Goal: Information Seeking & Learning: Learn about a topic

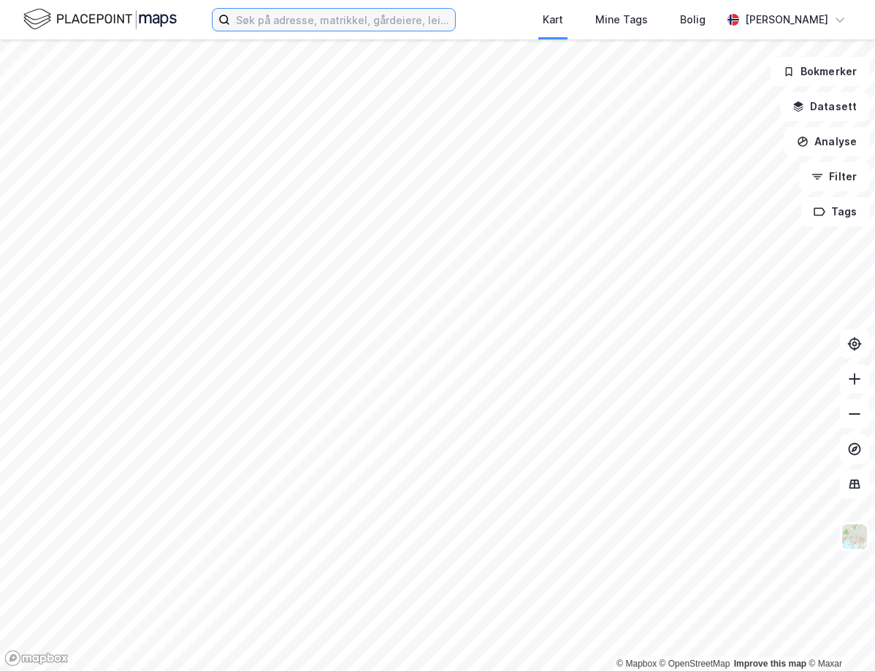
click at [348, 24] on input at bounding box center [342, 20] width 225 height 22
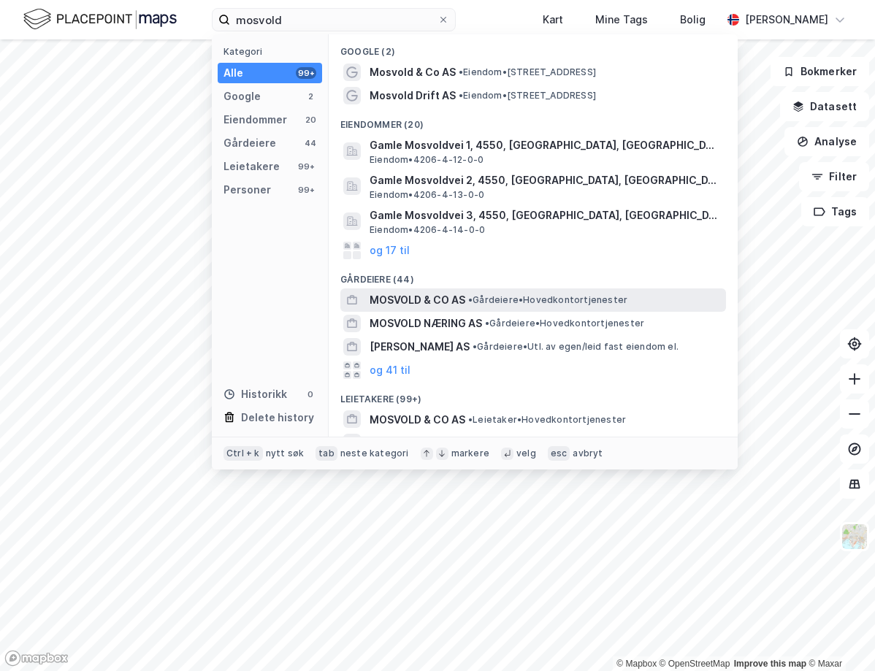
click at [454, 297] on span "MOSVOLD & CO AS" at bounding box center [418, 301] width 96 height 18
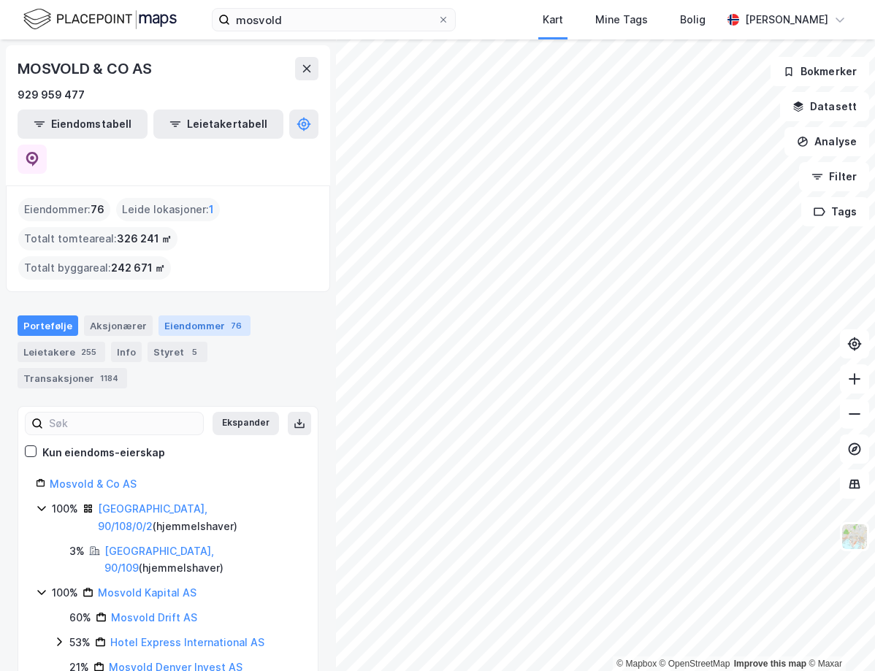
click at [222, 316] on div "Eiendommer 76" at bounding box center [205, 326] width 92 height 20
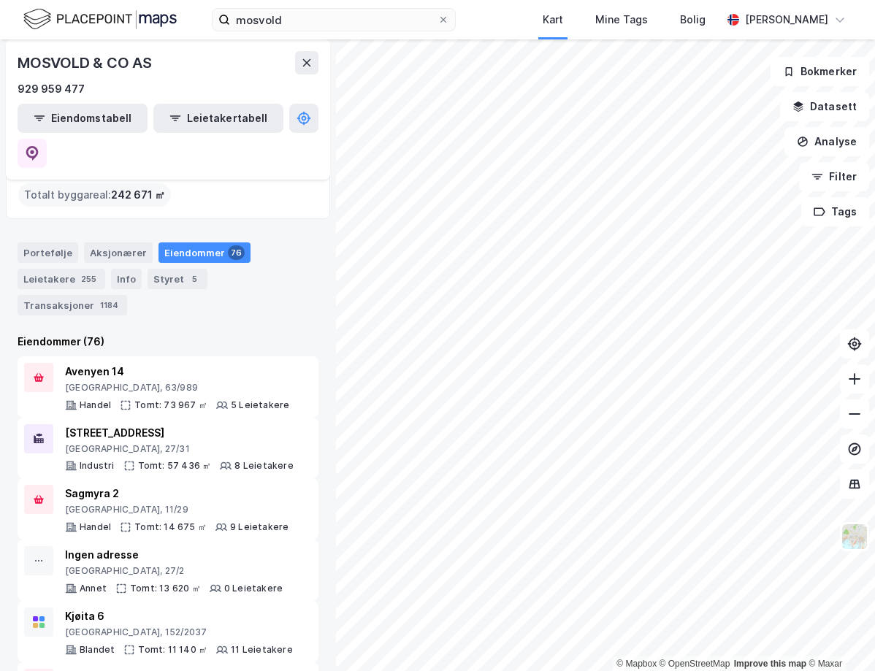
scroll to position [146, 0]
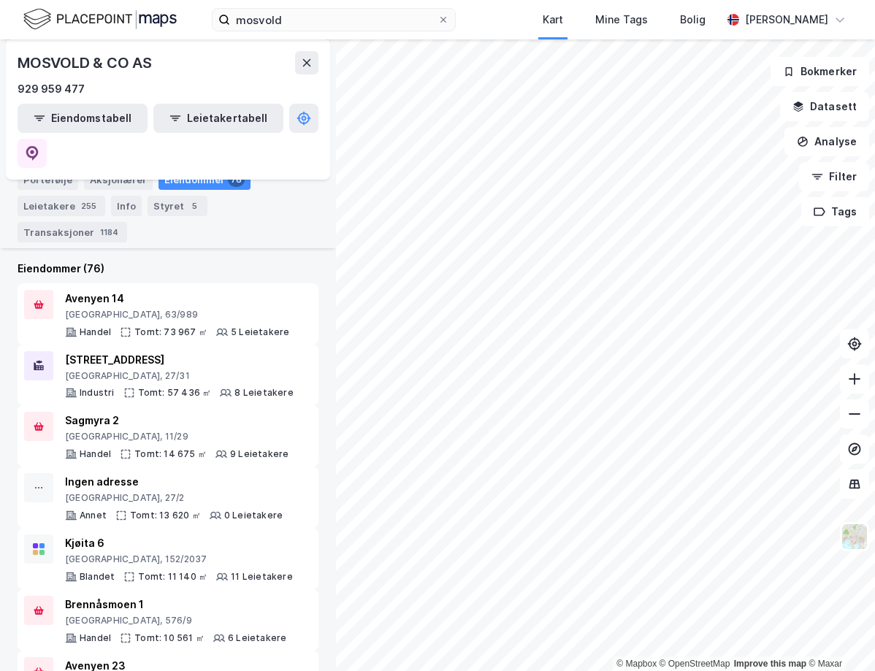
click at [369, 4] on div "mosvold Kart Mine Tags Bolig [PERSON_NAME]" at bounding box center [437, 19] width 875 height 39
click at [367, 5] on div "mosvold Kart Mine Tags Bolig [PERSON_NAME]" at bounding box center [437, 19] width 875 height 39
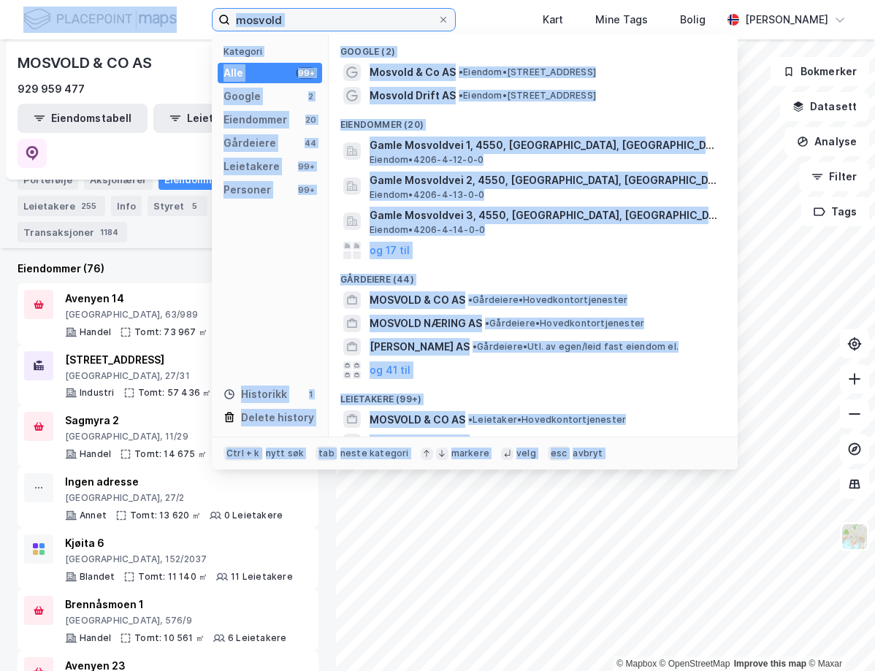
drag, startPoint x: 367, startPoint y: 5, endPoint x: 353, endPoint y: 14, distance: 16.4
click at [353, 14] on input "mosvold" at bounding box center [333, 20] width 207 height 22
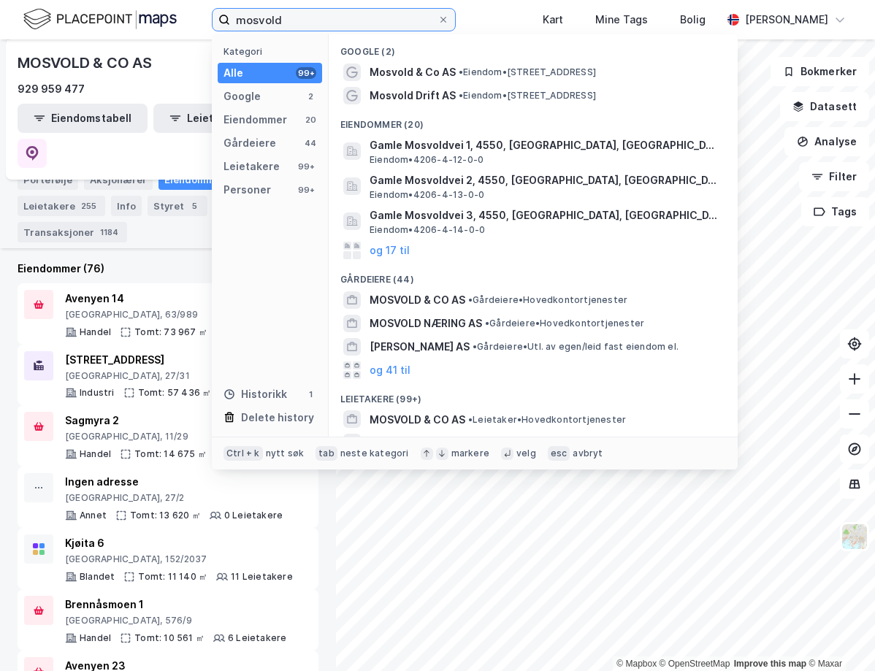
click at [353, 14] on input "mosvold" at bounding box center [333, 20] width 207 height 22
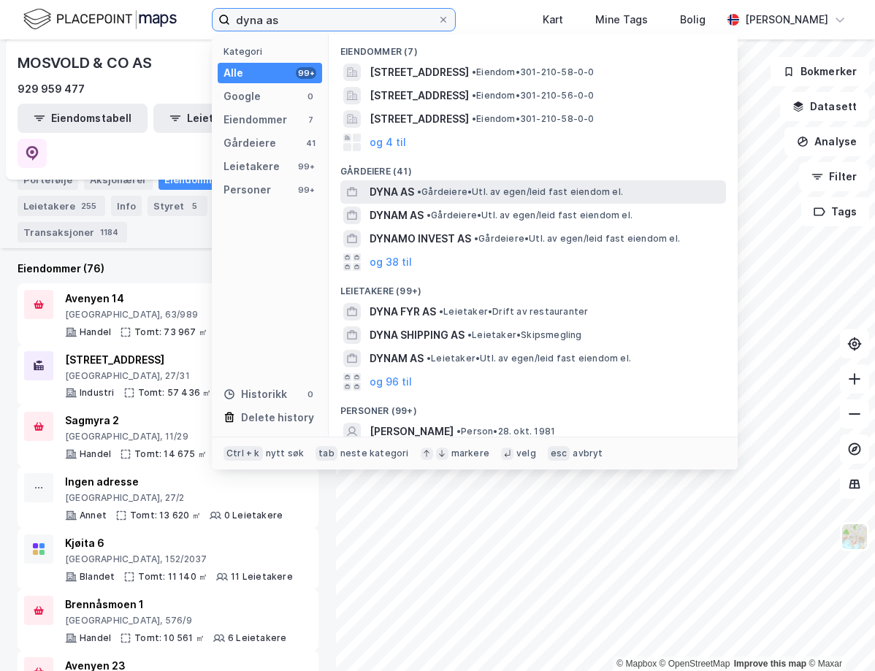
type input "dyna as"
click at [405, 193] on span "DYNA AS" at bounding box center [392, 192] width 45 height 18
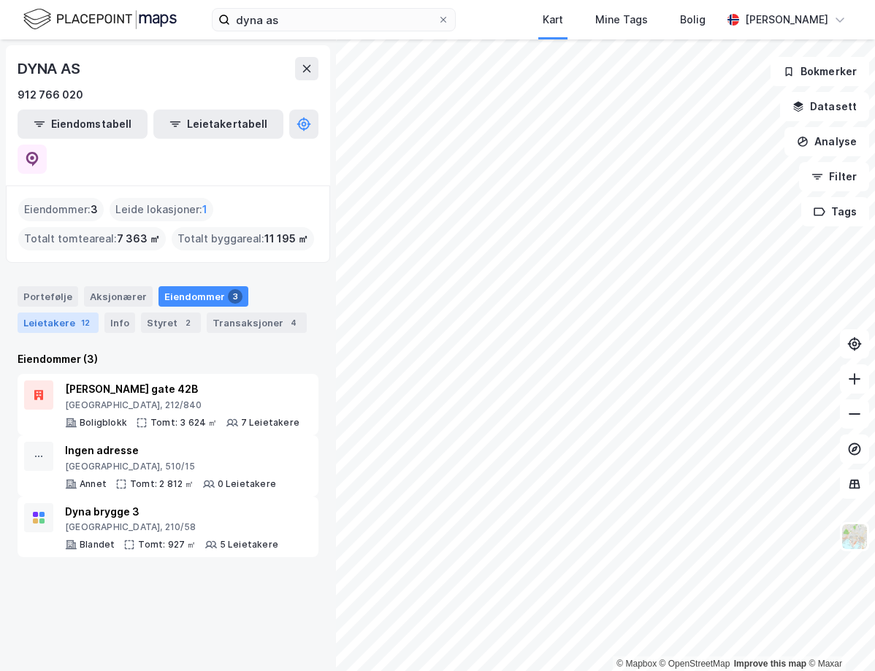
click at [61, 313] on div "Leietakere 12" at bounding box center [58, 323] width 81 height 20
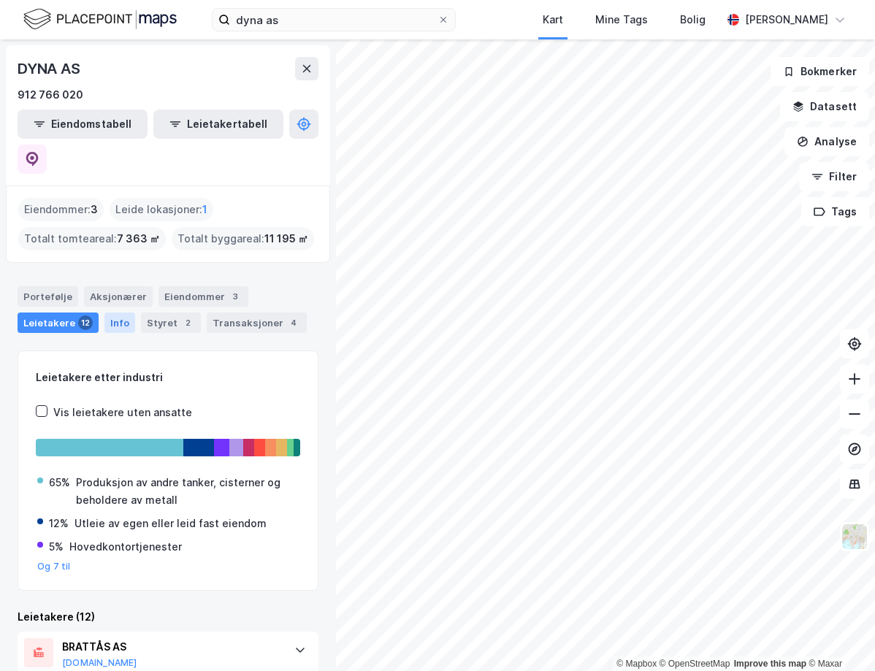
click at [115, 313] on div "Info" at bounding box center [119, 323] width 31 height 20
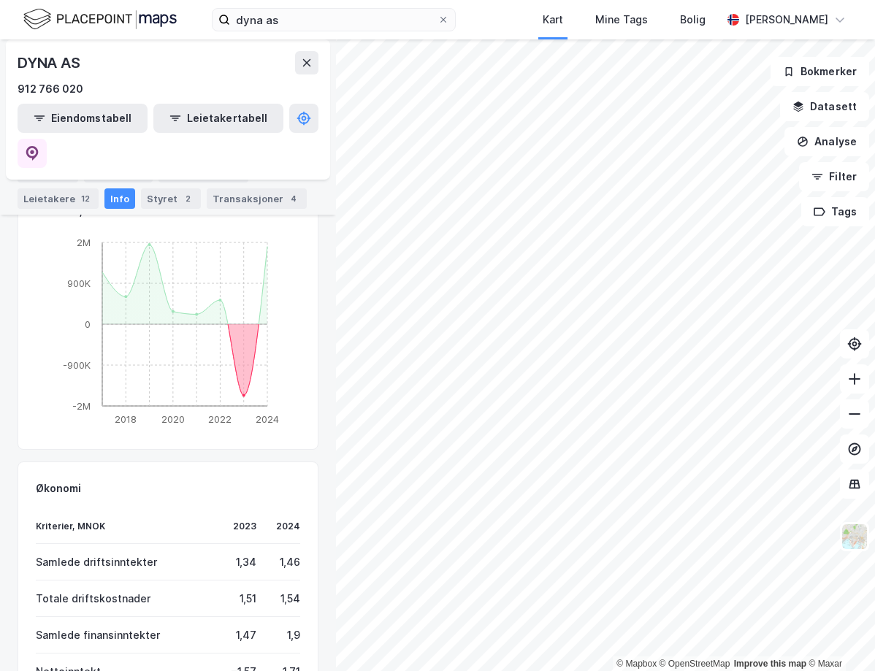
scroll to position [780, 0]
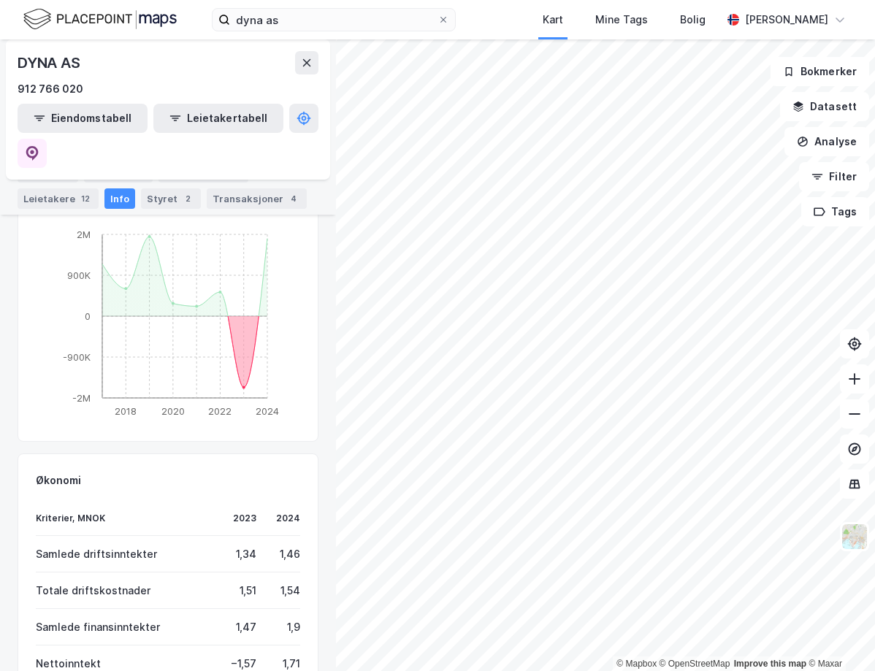
drag, startPoint x: 205, startPoint y: 72, endPoint x: 252, endPoint y: 70, distance: 46.8
click at [205, 72] on div "DYNA AS" at bounding box center [168, 62] width 301 height 23
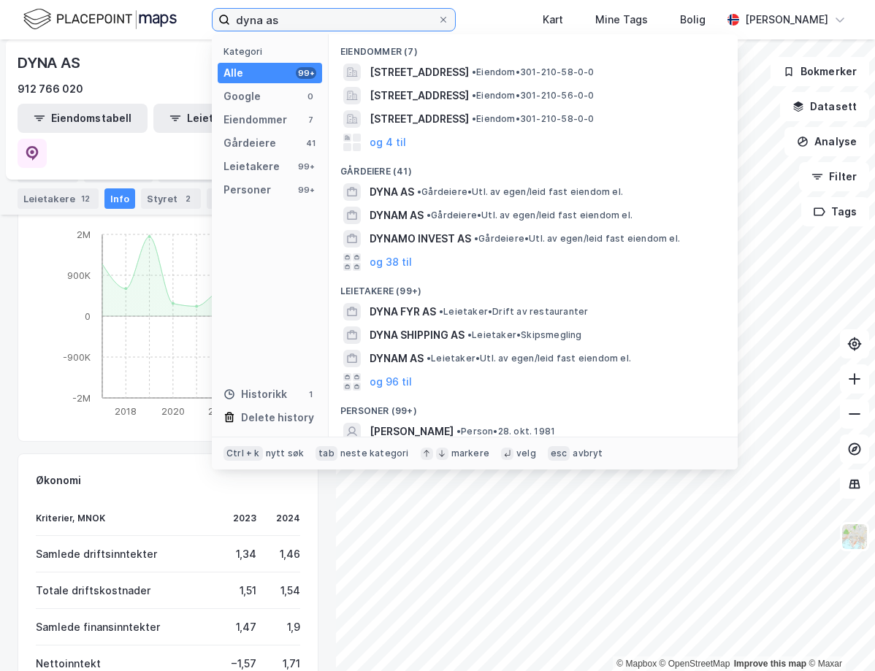
click at [292, 23] on input "dyna as" at bounding box center [333, 20] width 207 height 22
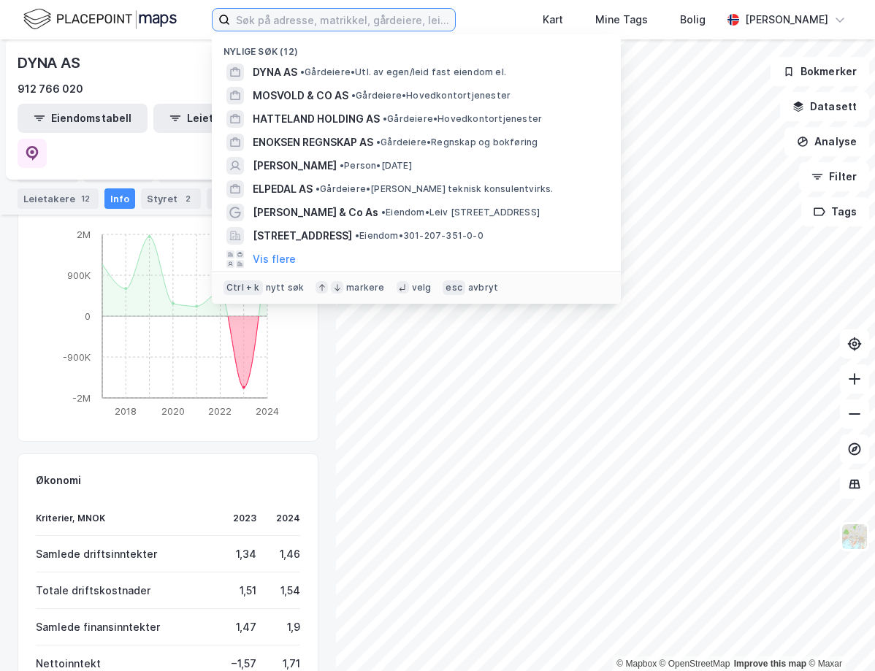
click at [423, 13] on input at bounding box center [342, 20] width 225 height 22
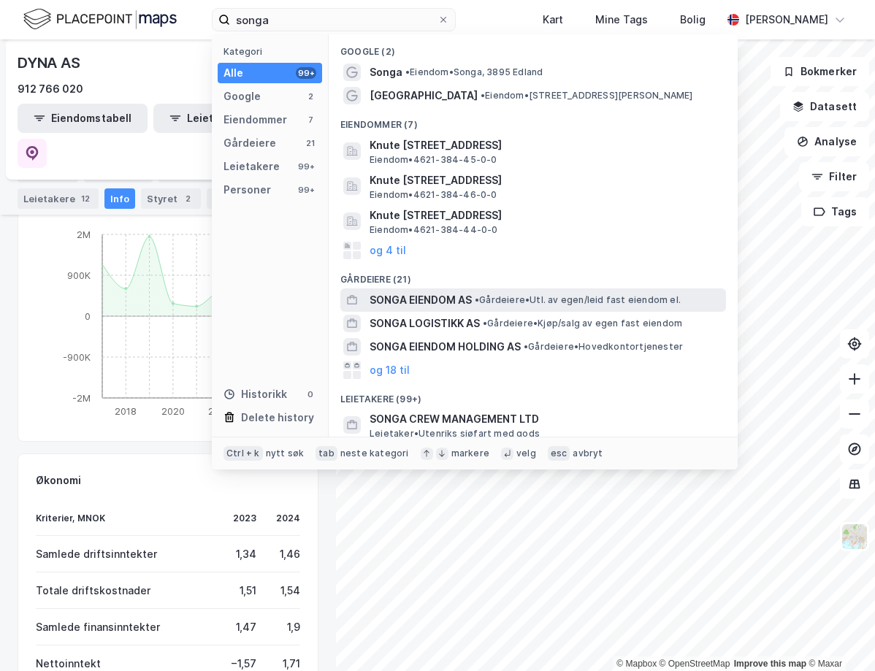
click at [454, 300] on span "SONGA EIENDOM AS" at bounding box center [421, 301] width 102 height 18
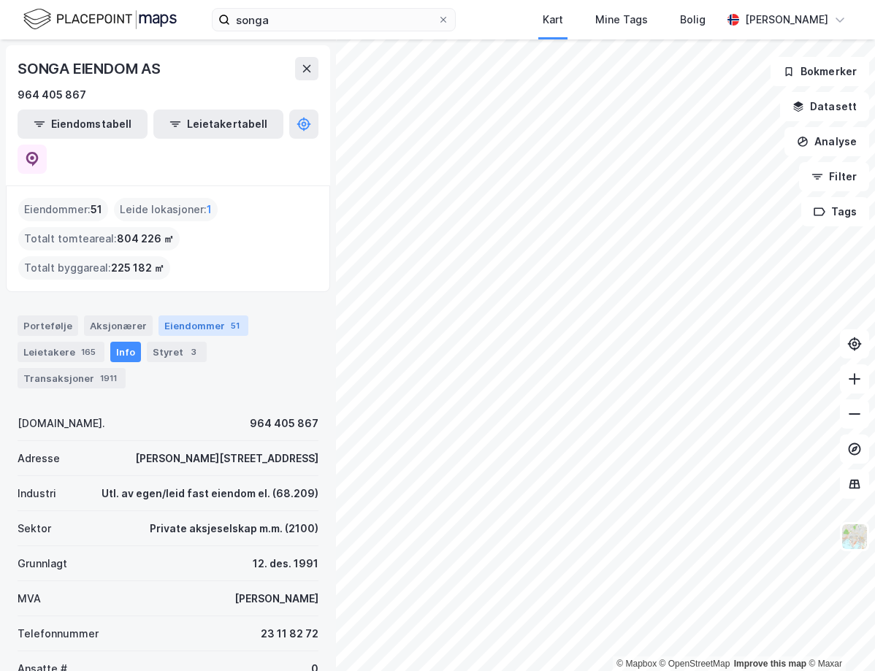
click at [213, 316] on div "Eiendommer 51" at bounding box center [204, 326] width 90 height 20
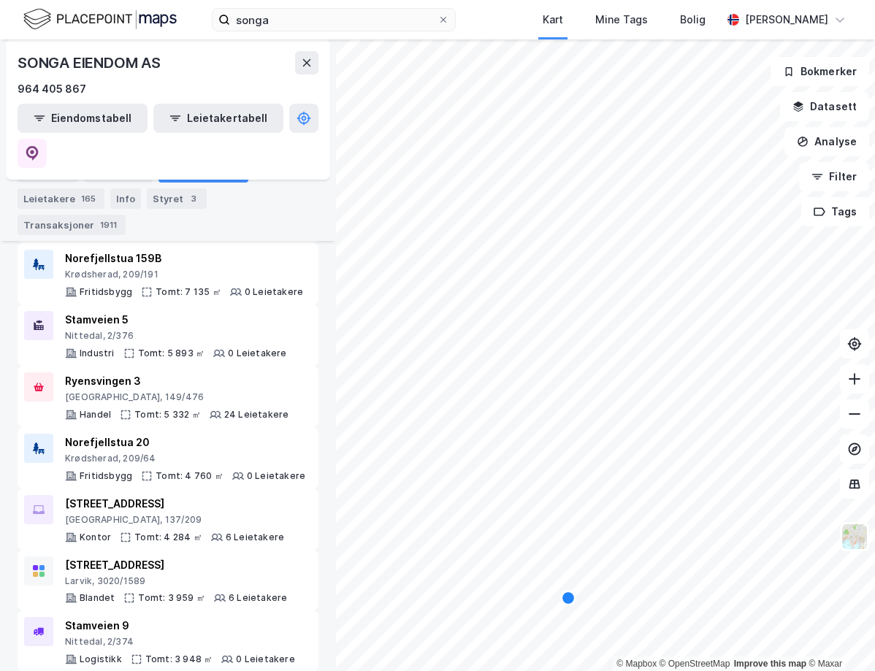
scroll to position [1315, 0]
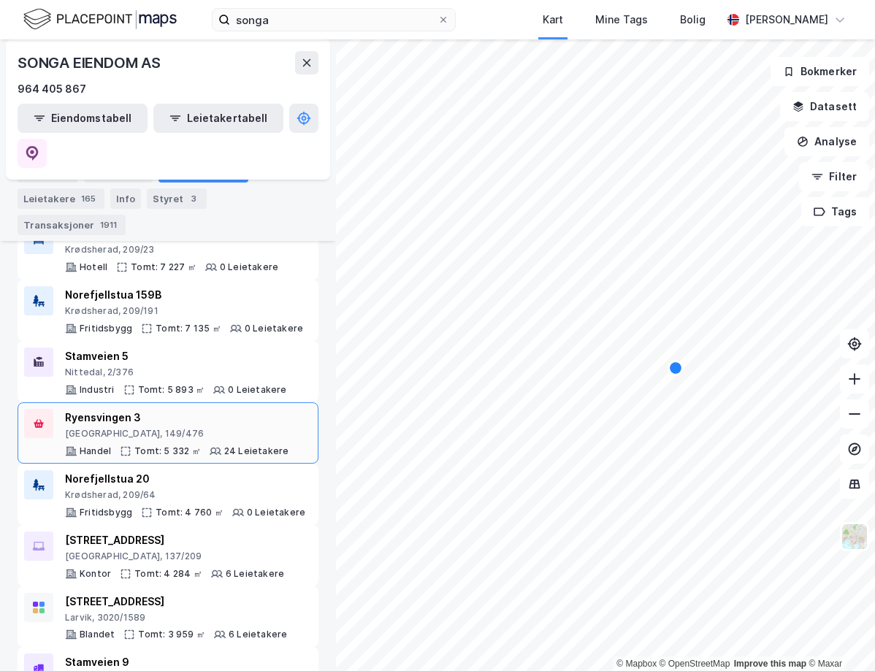
click at [238, 428] on div "[GEOGRAPHIC_DATA], 149/476" at bounding box center [177, 434] width 224 height 12
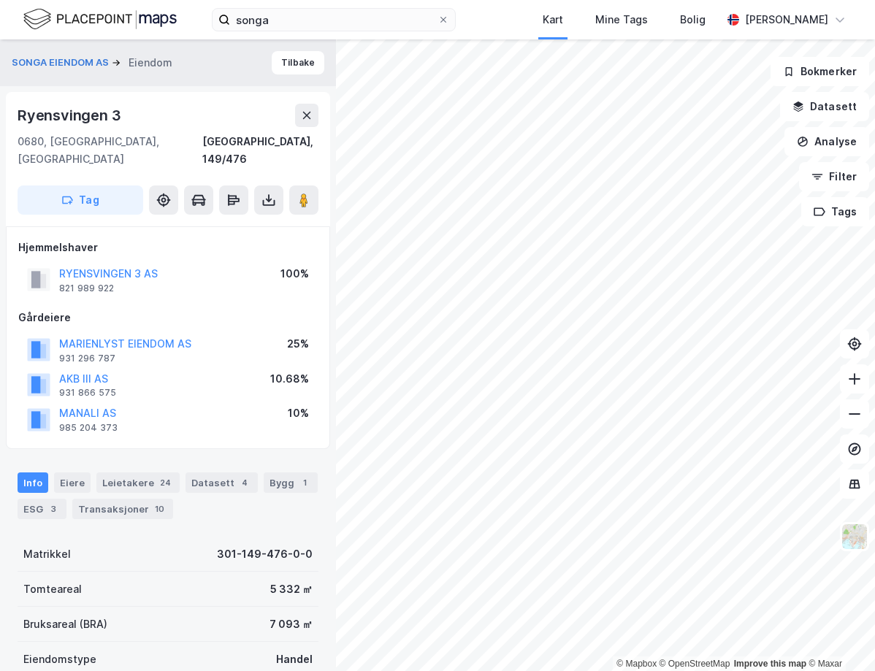
scroll to position [146, 0]
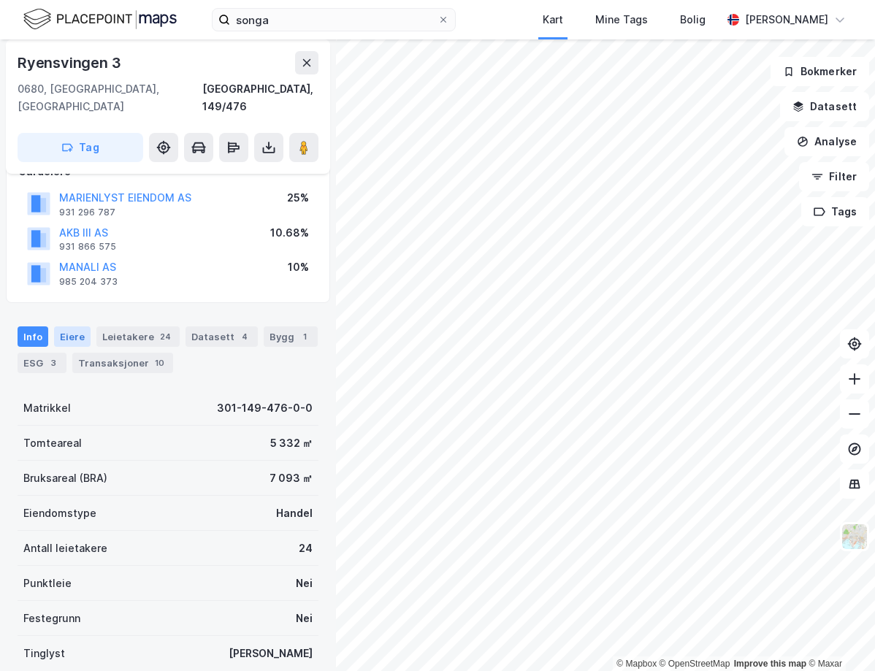
click at [83, 327] on div "Eiere" at bounding box center [72, 337] width 37 height 20
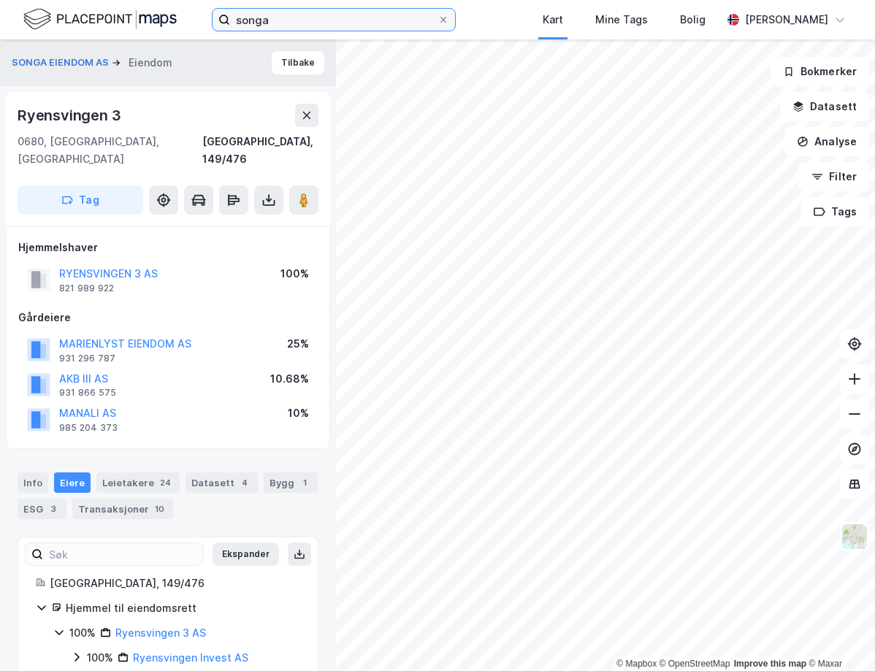
click at [305, 23] on input "songa" at bounding box center [333, 20] width 207 height 22
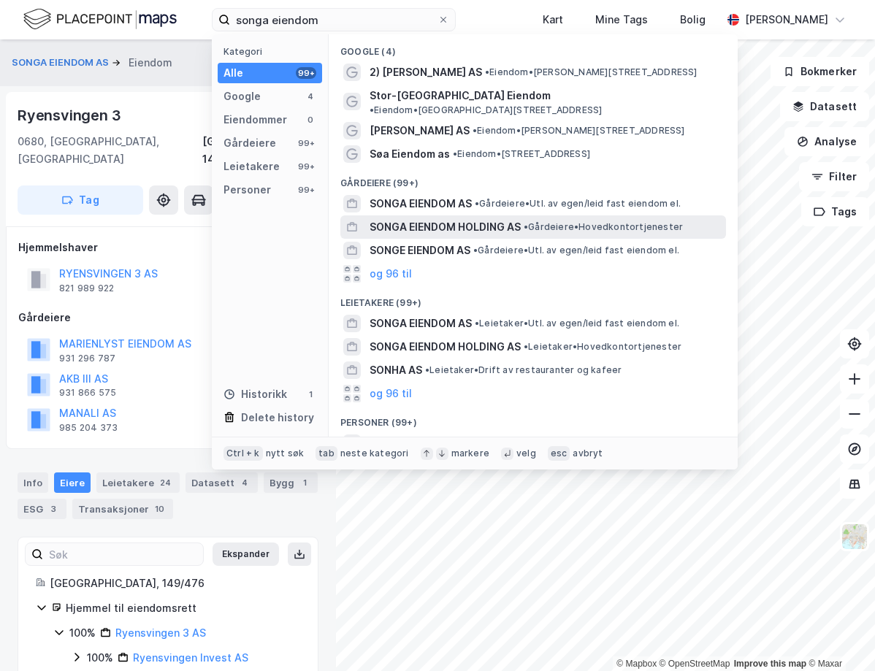
click at [433, 218] on span "SONGA EIENDOM HOLDING AS" at bounding box center [445, 227] width 151 height 18
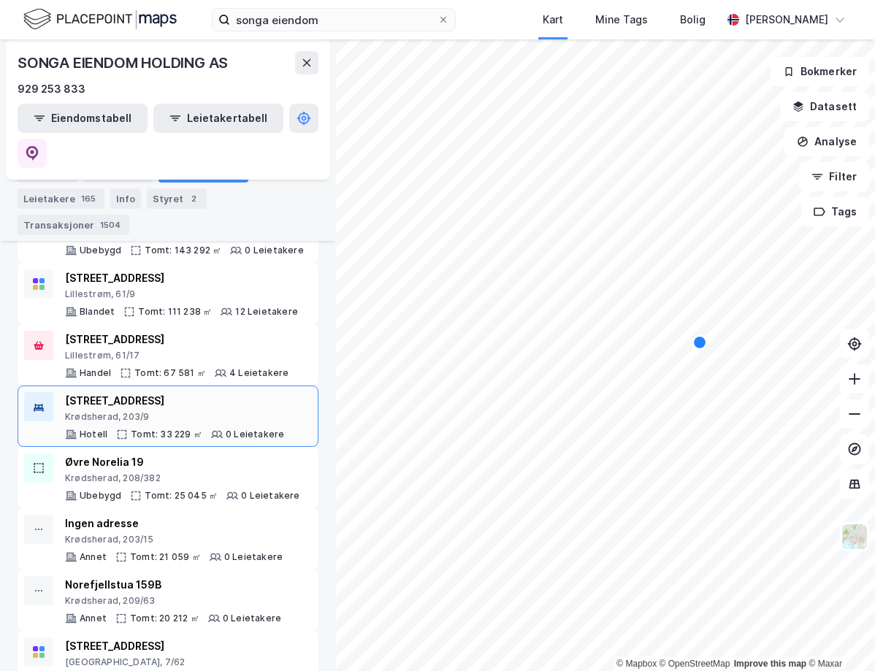
scroll to position [292, 0]
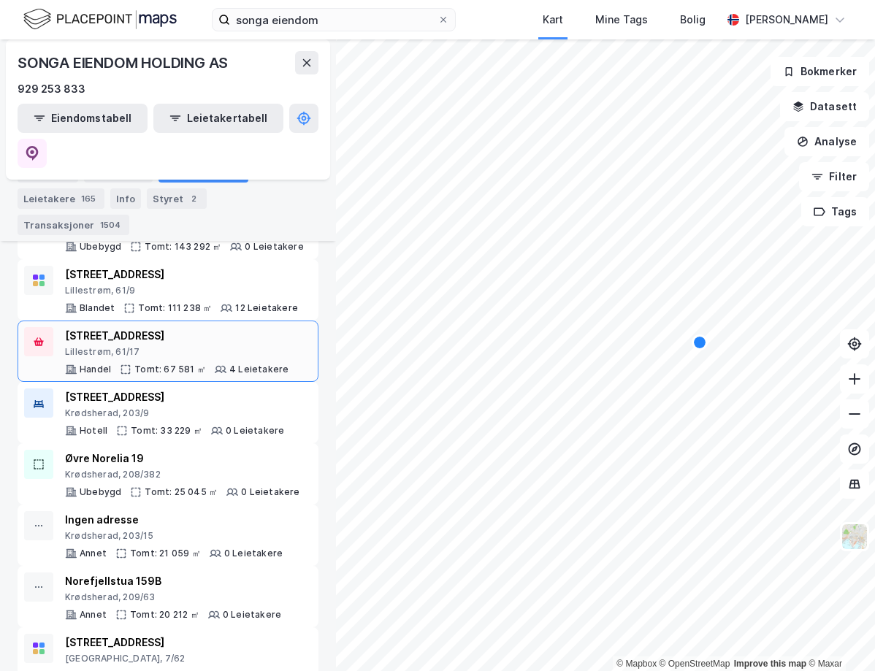
click at [203, 327] on div "[STREET_ADDRESS]" at bounding box center [177, 336] width 224 height 18
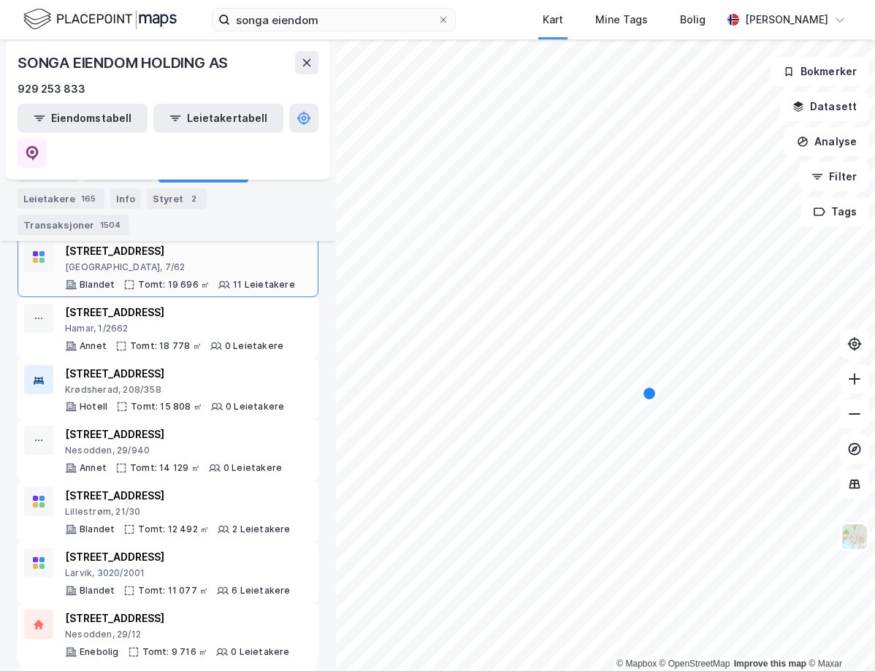
scroll to position [658, 0]
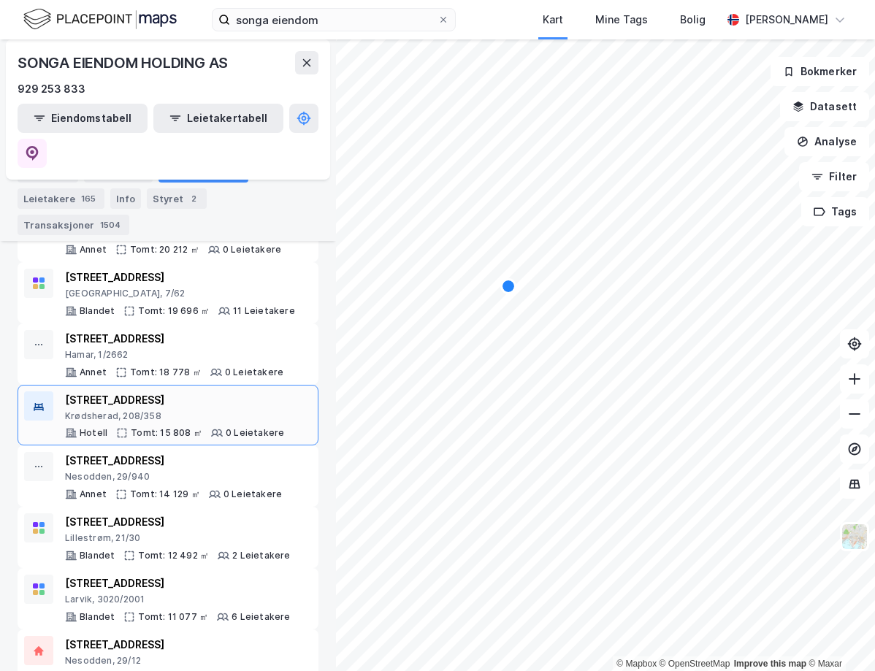
click at [192, 411] on div "Krødsherad, 208/358" at bounding box center [174, 417] width 219 height 12
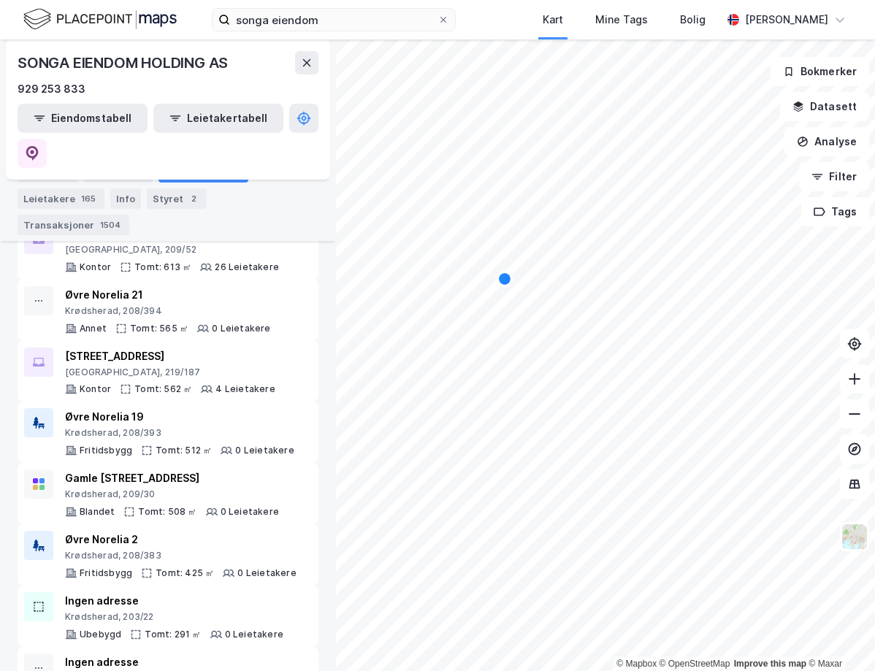
scroll to position [2871, 0]
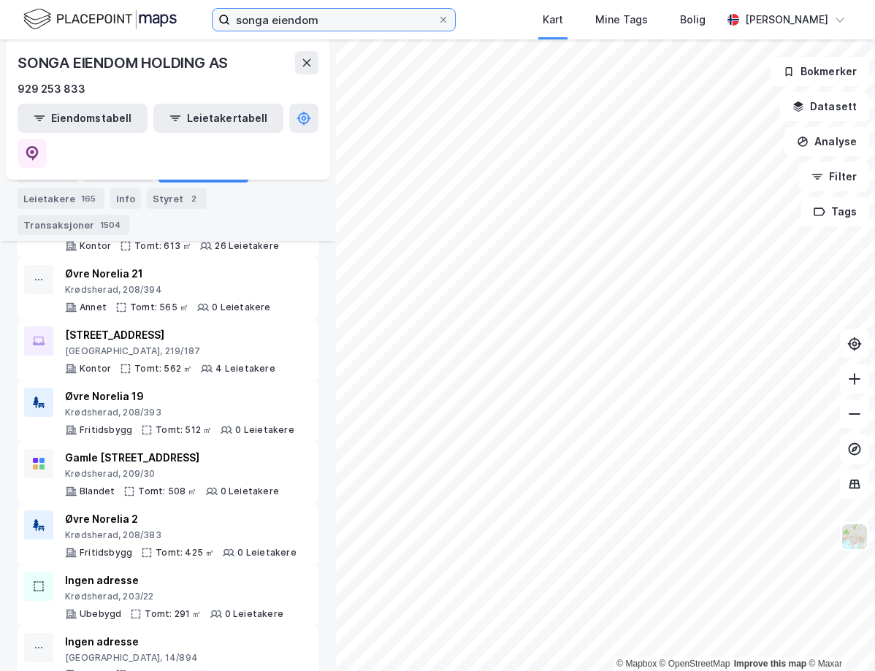
click at [271, 20] on input "songa eiendom" at bounding box center [333, 20] width 207 height 22
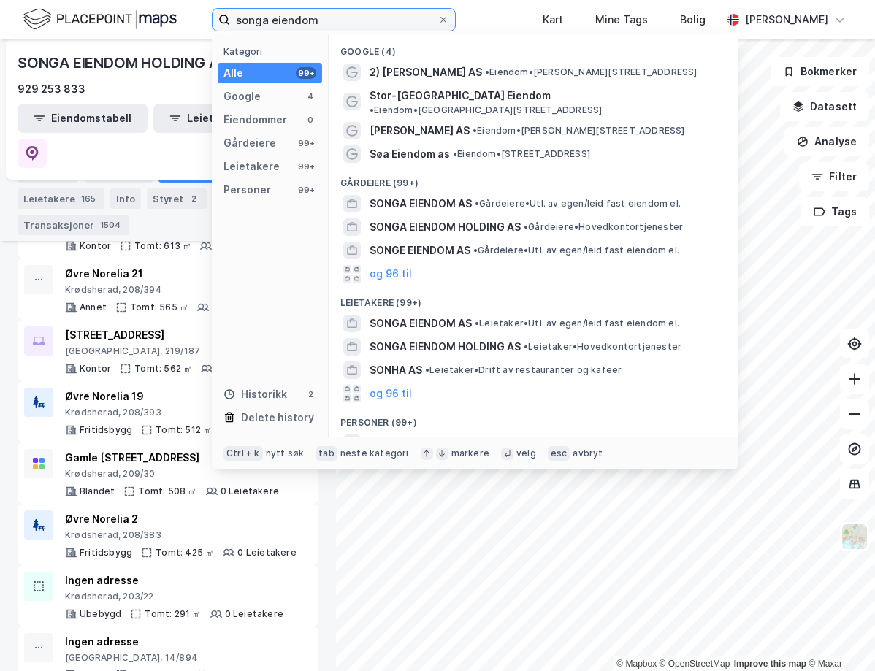
click at [271, 20] on input "songa eiendom" at bounding box center [333, 20] width 207 height 22
click at [378, 20] on input "songa eiendom" at bounding box center [333, 20] width 207 height 22
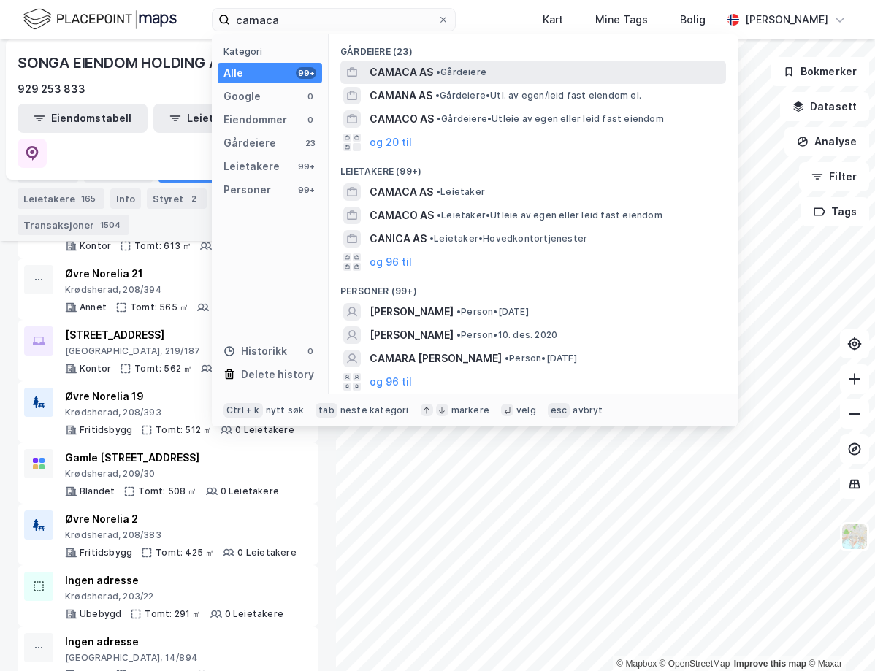
click at [451, 72] on span "• Gårdeiere" at bounding box center [461, 72] width 50 height 12
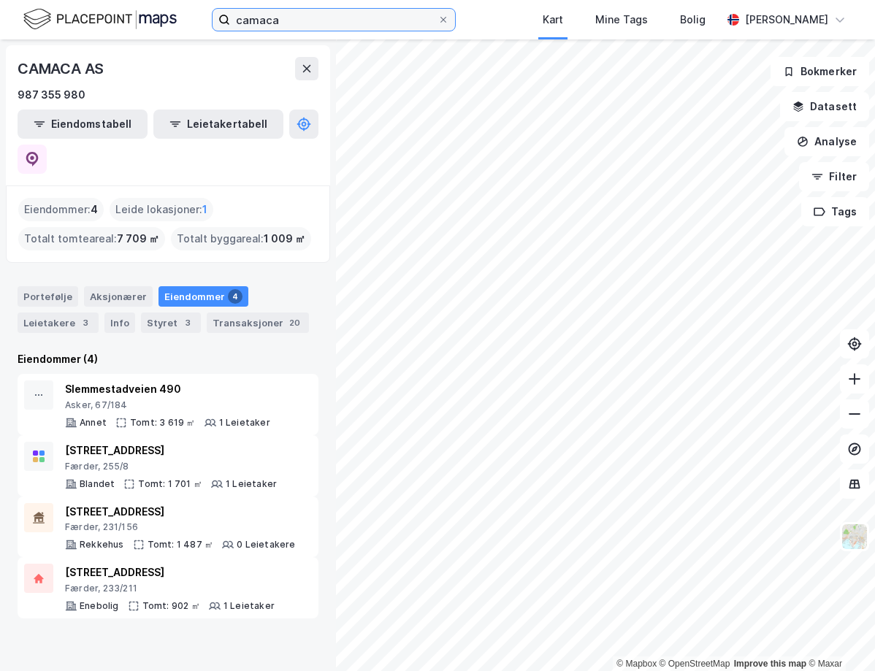
click at [411, 12] on input "camaca" at bounding box center [333, 20] width 207 height 22
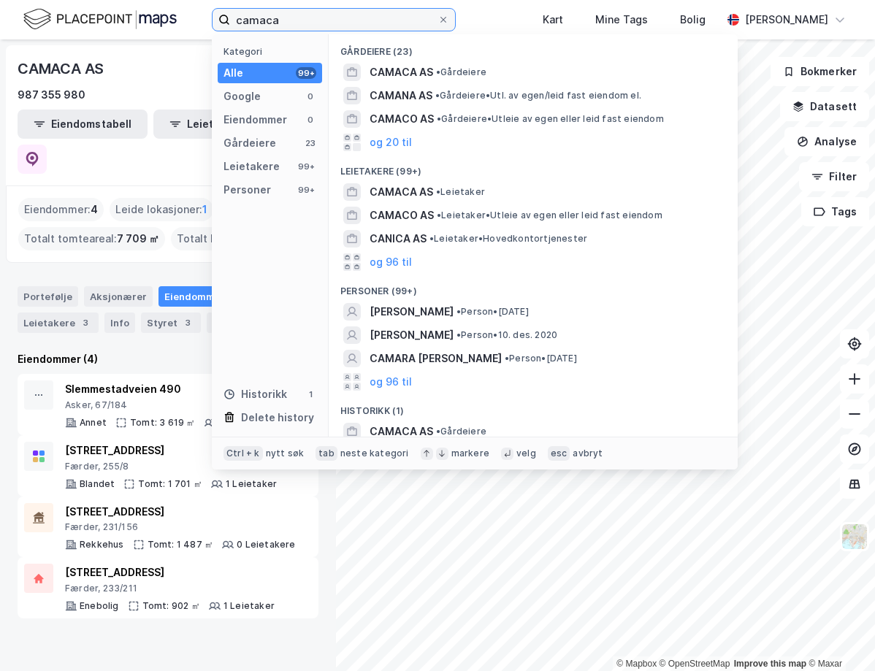
click at [411, 12] on input "camaca" at bounding box center [333, 20] width 207 height 22
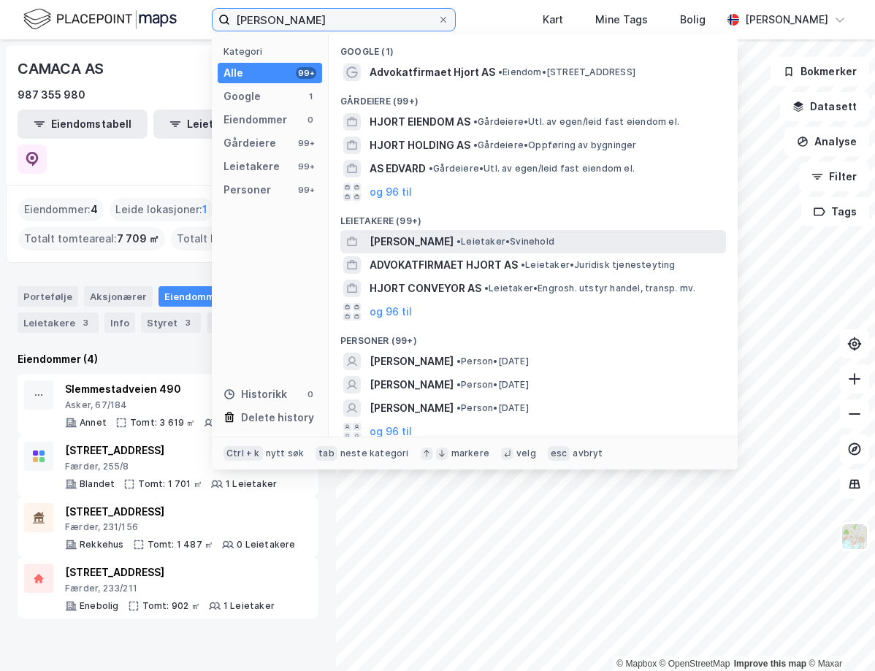
scroll to position [7, 0]
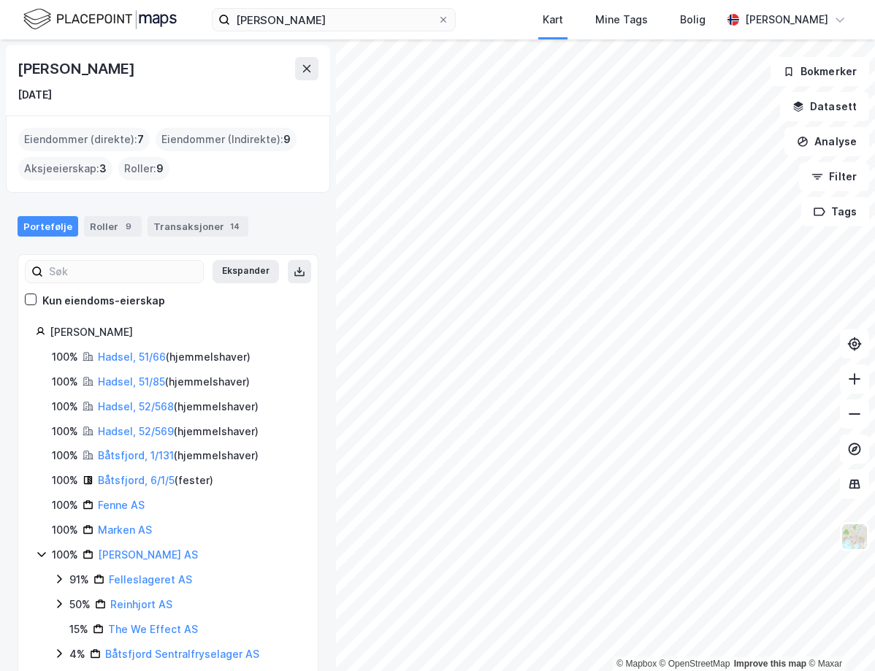
click at [250, 140] on div "Eiendommer (Indirekte) : 9" at bounding box center [226, 139] width 141 height 23
click at [117, 144] on div "Eiendommer (direkte) : 7" at bounding box center [84, 139] width 132 height 23
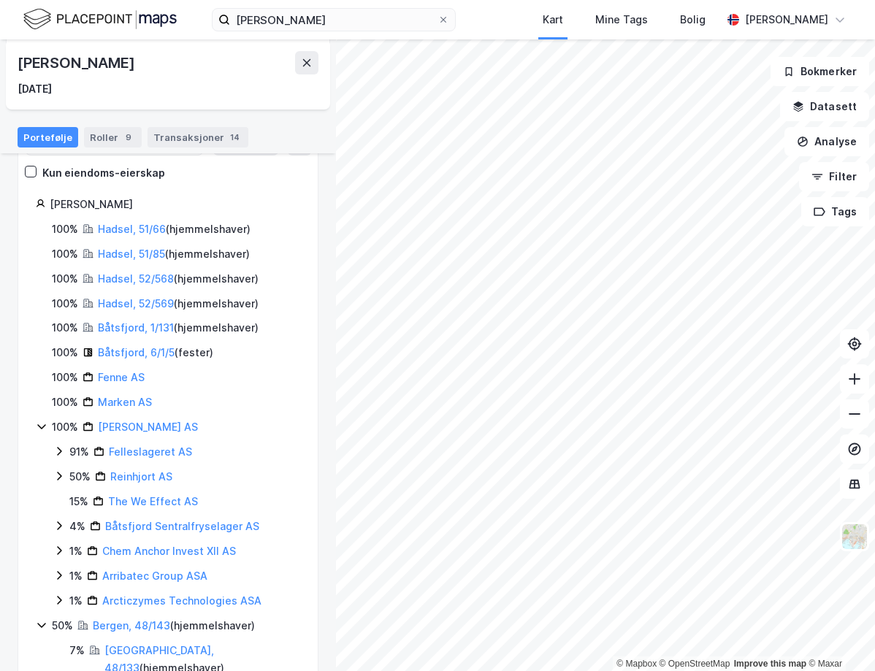
scroll to position [146, 0]
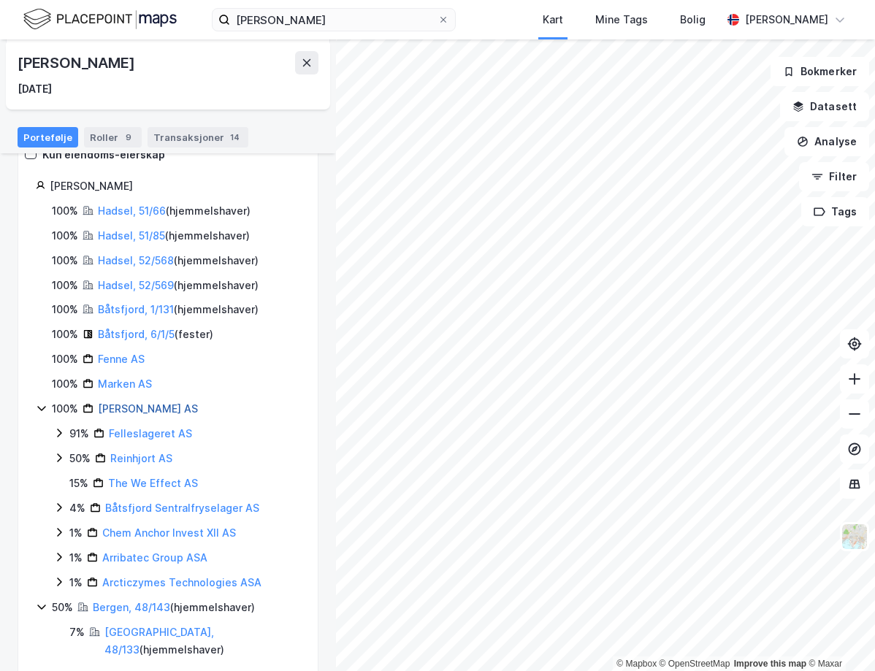
click at [156, 410] on link "[PERSON_NAME] AS" at bounding box center [148, 409] width 100 height 12
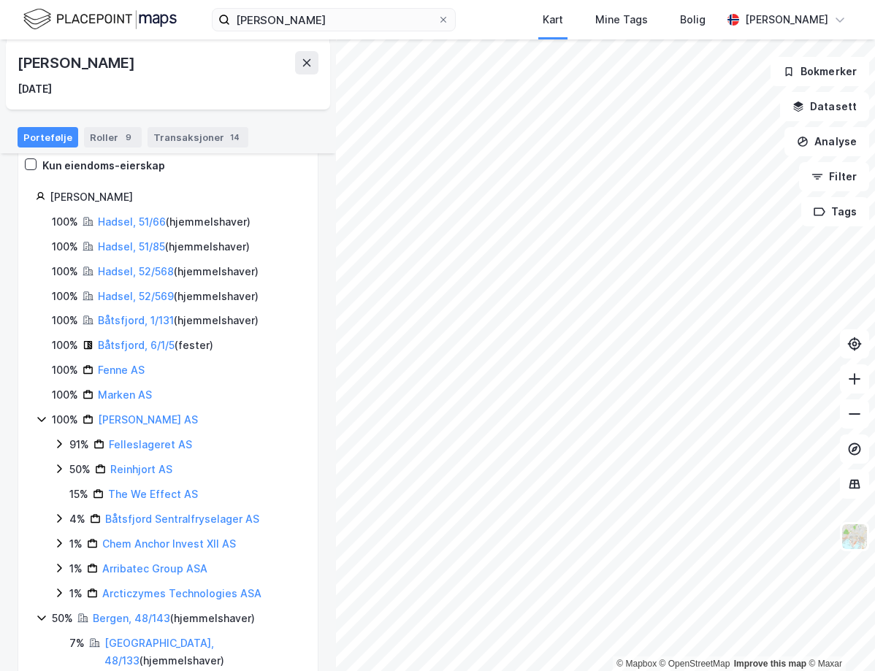
scroll to position [146, 0]
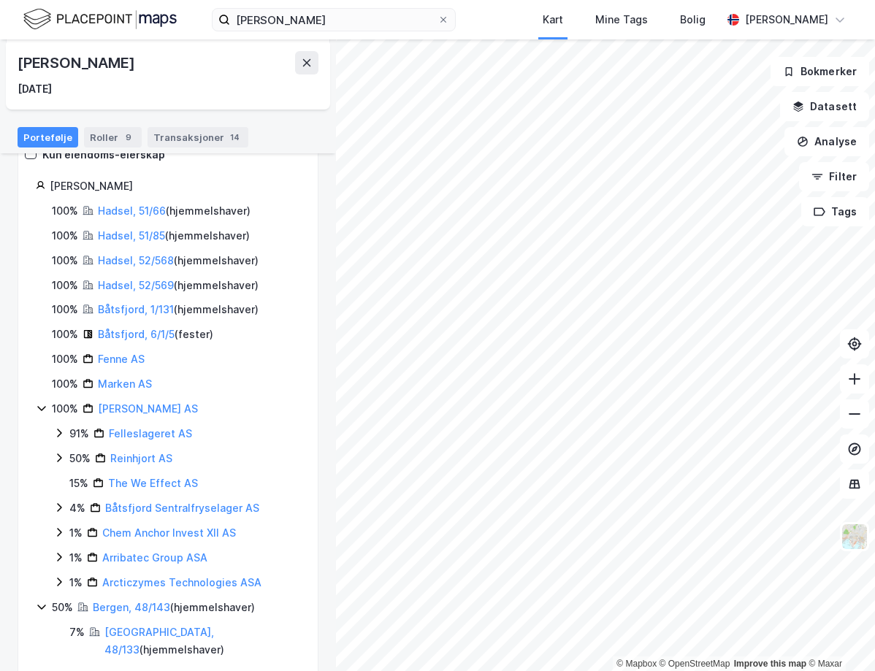
click at [164, 426] on div "Felleslageret AS" at bounding box center [150, 434] width 83 height 18
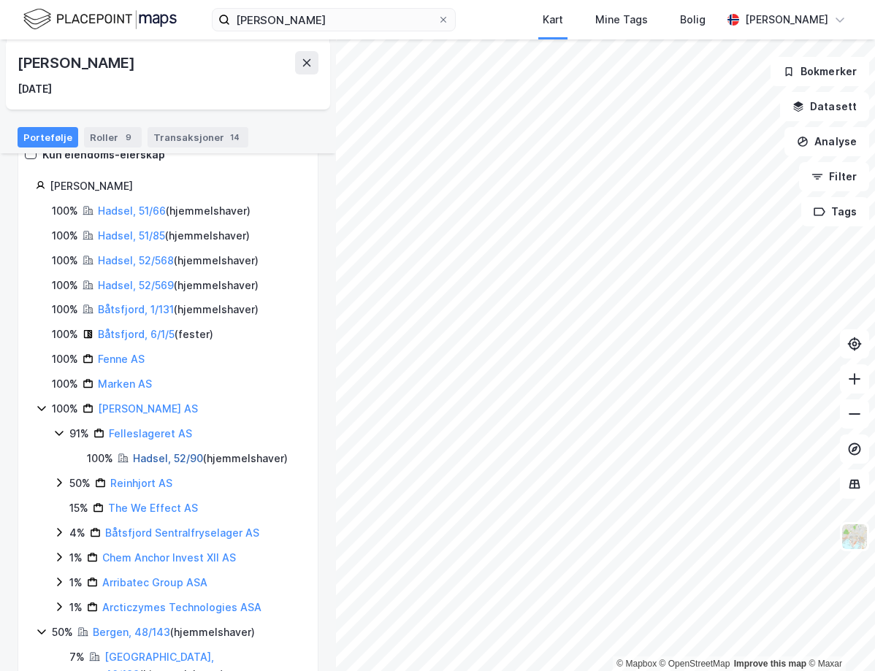
click at [166, 454] on link "Hadsel, 52/90" at bounding box center [168, 458] width 70 height 12
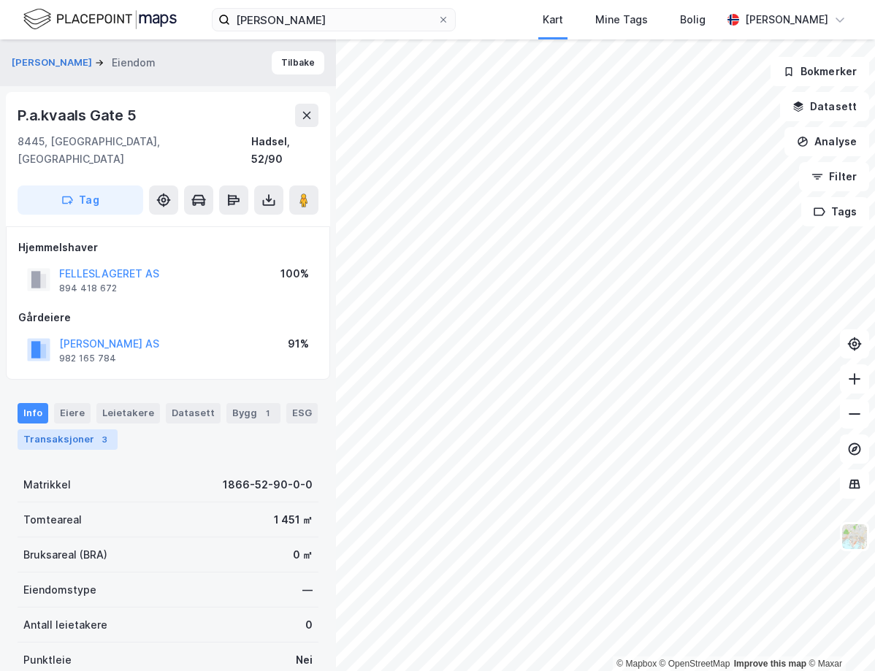
click at [107, 430] on div "Transaksjoner 3" at bounding box center [68, 440] width 100 height 20
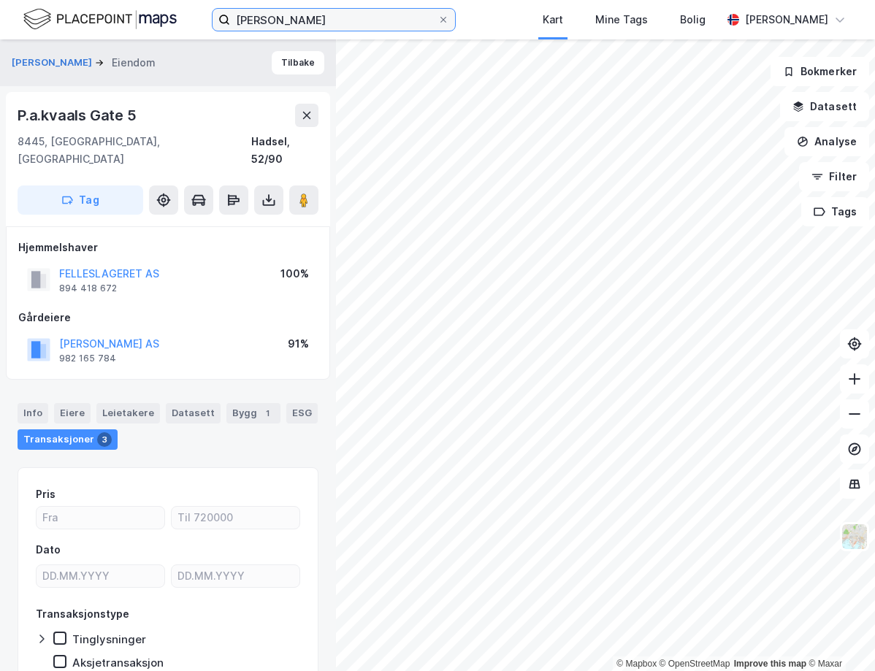
click at [276, 18] on input "[PERSON_NAME]" at bounding box center [333, 20] width 207 height 22
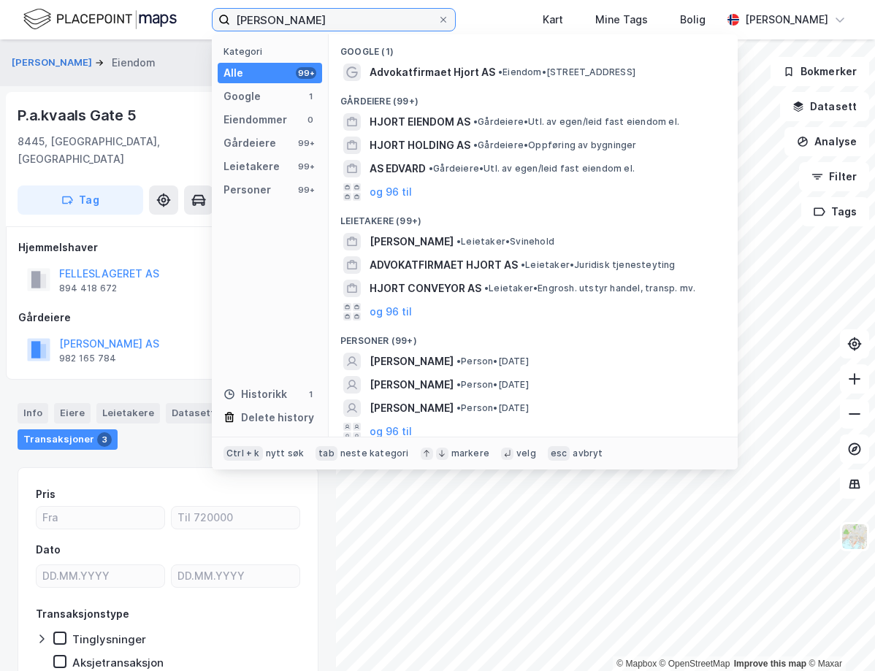
click at [276, 18] on input "[PERSON_NAME]" at bounding box center [333, 20] width 207 height 22
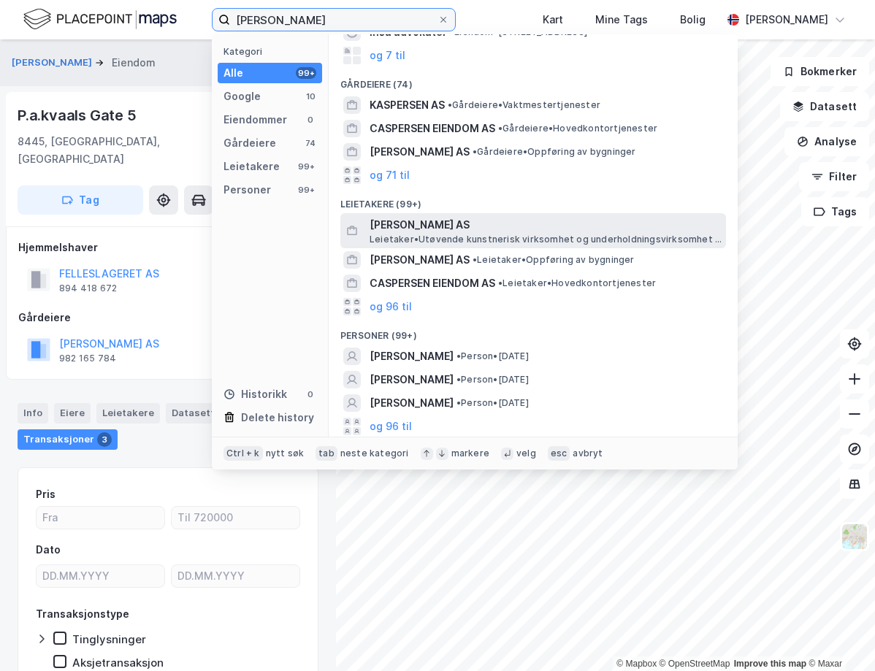
scroll to position [88, 0]
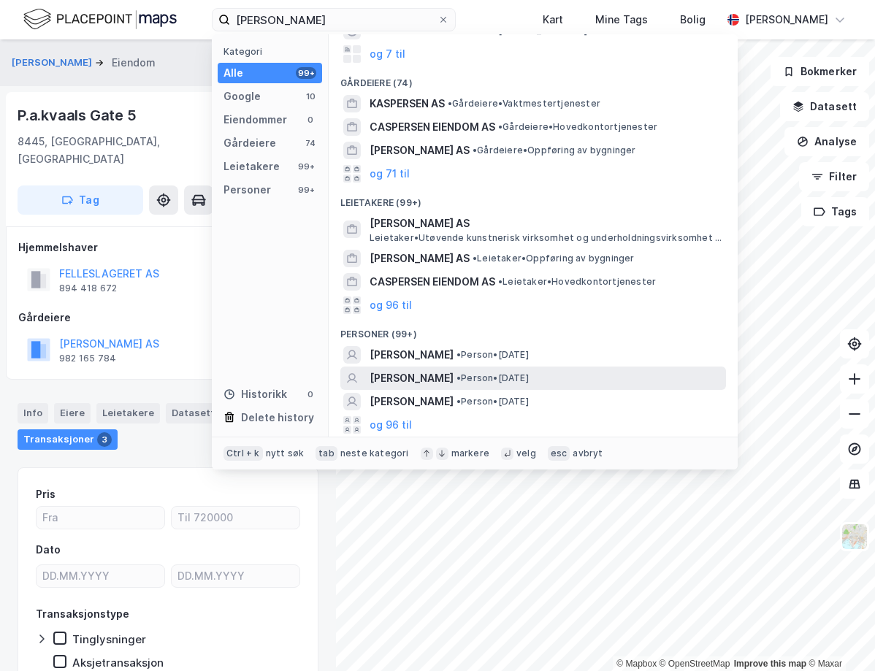
click at [596, 384] on div "[PERSON_NAME] • Person • [DATE]" at bounding box center [547, 379] width 354 height 18
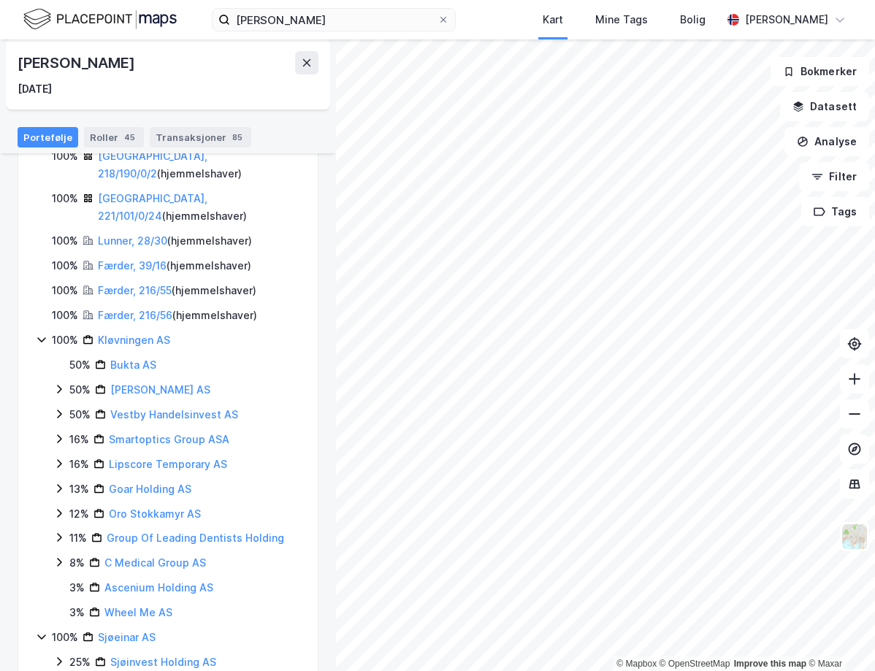
scroll to position [292, 0]
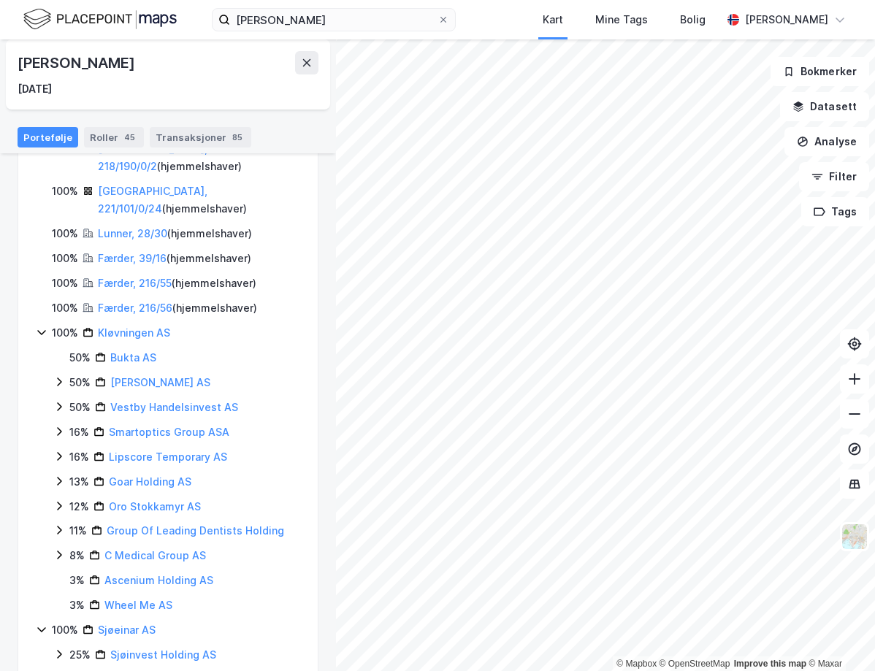
click at [161, 324] on div "Kløvningen AS" at bounding box center [134, 333] width 72 height 18
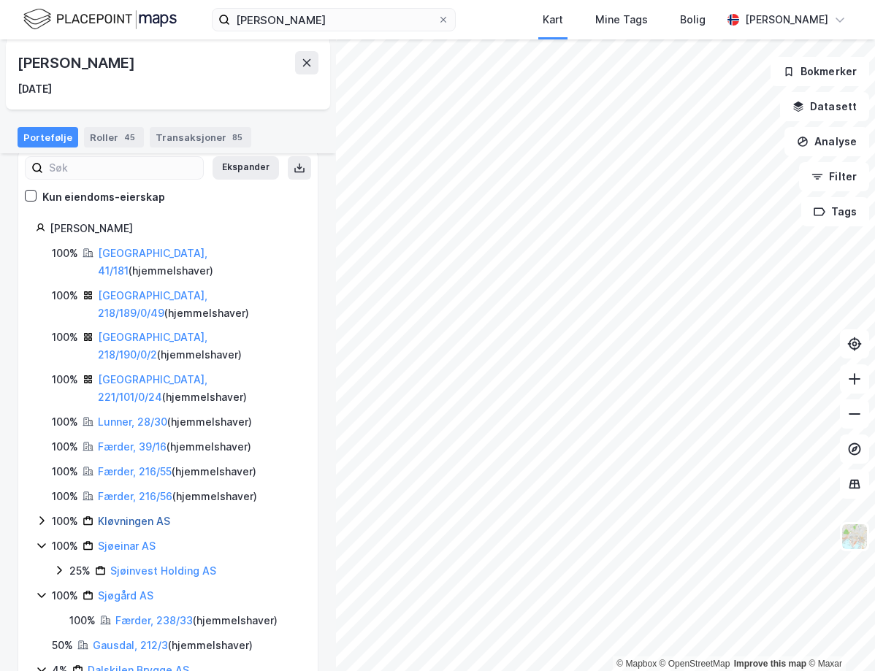
click at [122, 515] on link "Kløvningen AS" at bounding box center [134, 521] width 72 height 12
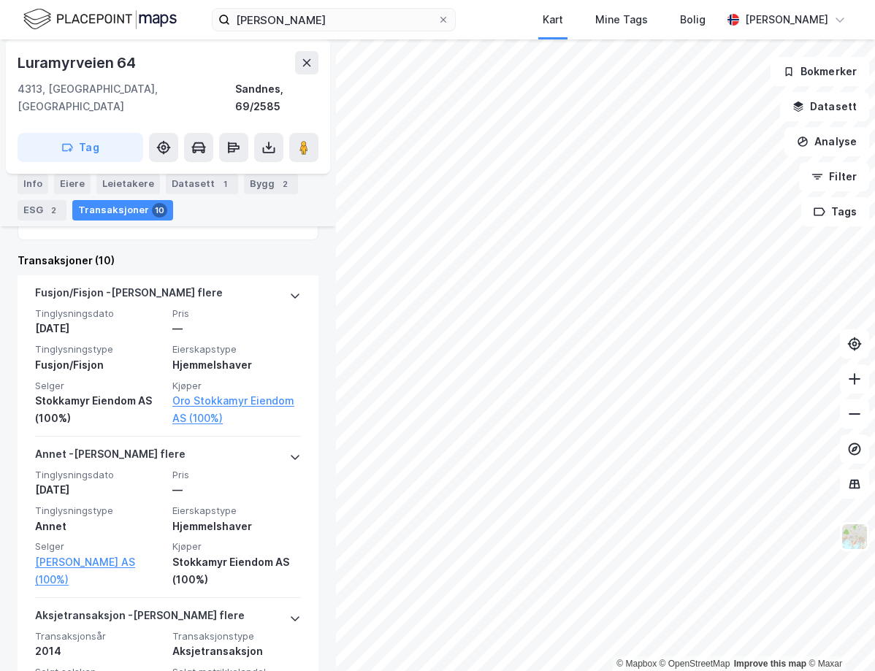
scroll to position [417, 0]
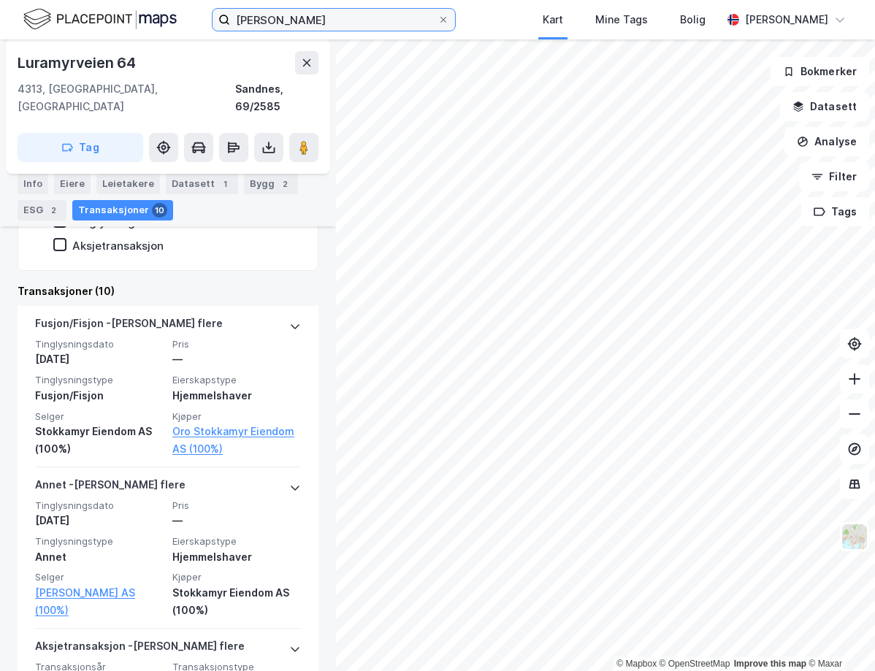
click at [265, 20] on input "[PERSON_NAME]" at bounding box center [333, 20] width 207 height 22
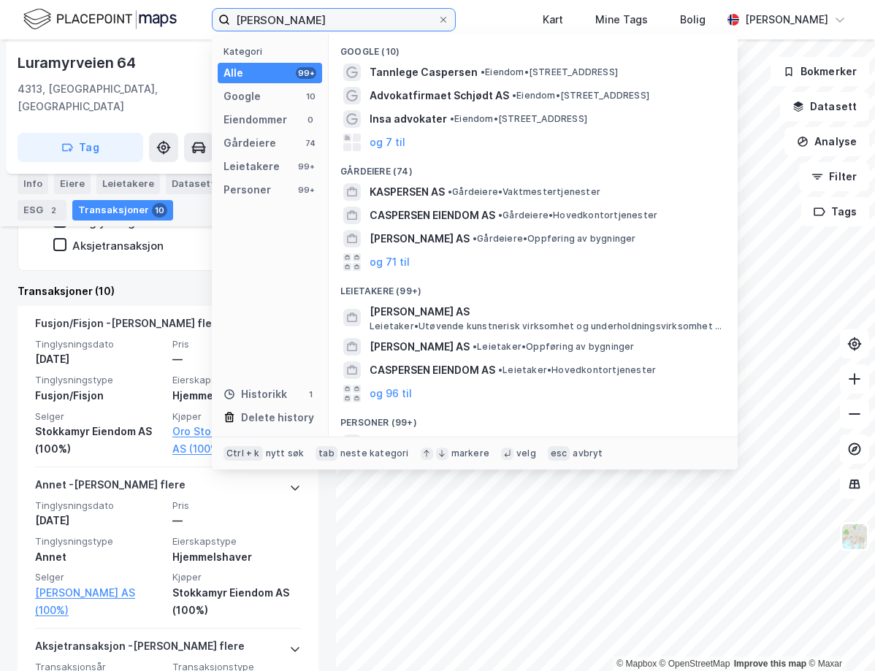
click at [265, 20] on input "[PERSON_NAME]" at bounding box center [333, 20] width 207 height 22
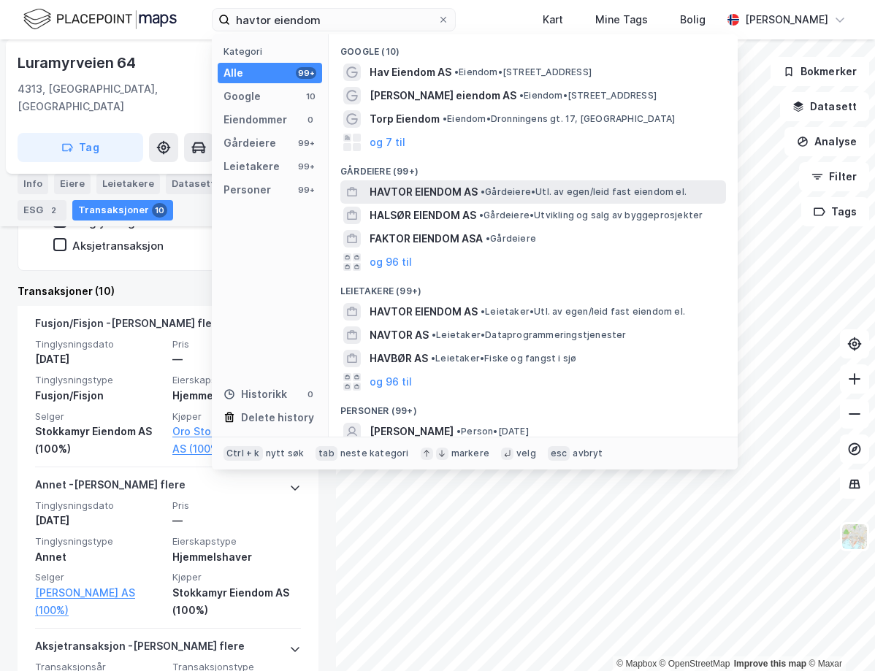
click at [650, 188] on span "• Gårdeiere • Utl. av egen/leid fast eiendom el." at bounding box center [584, 192] width 206 height 12
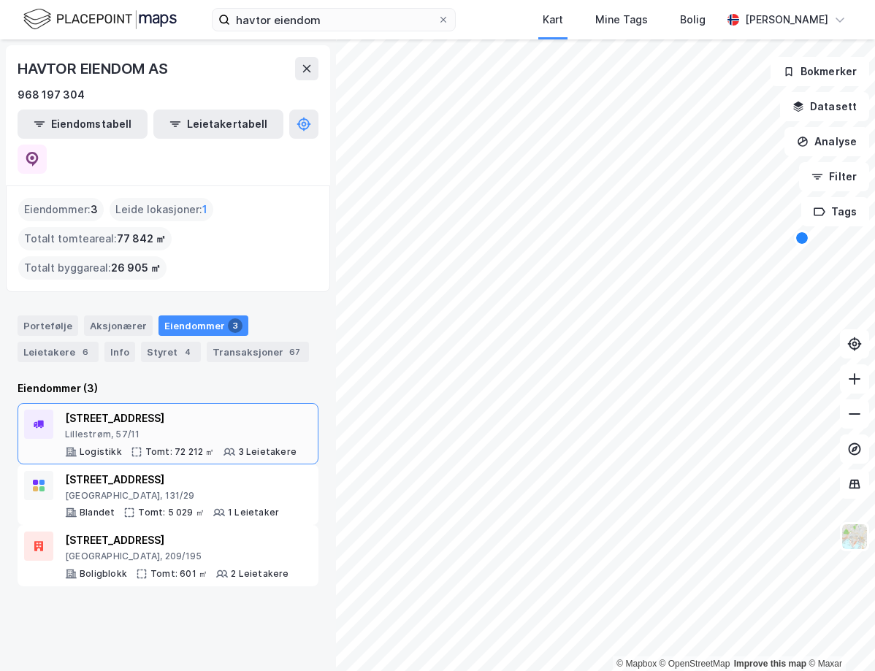
click at [210, 429] on div "Lillestrøm, 57/11" at bounding box center [181, 435] width 232 height 12
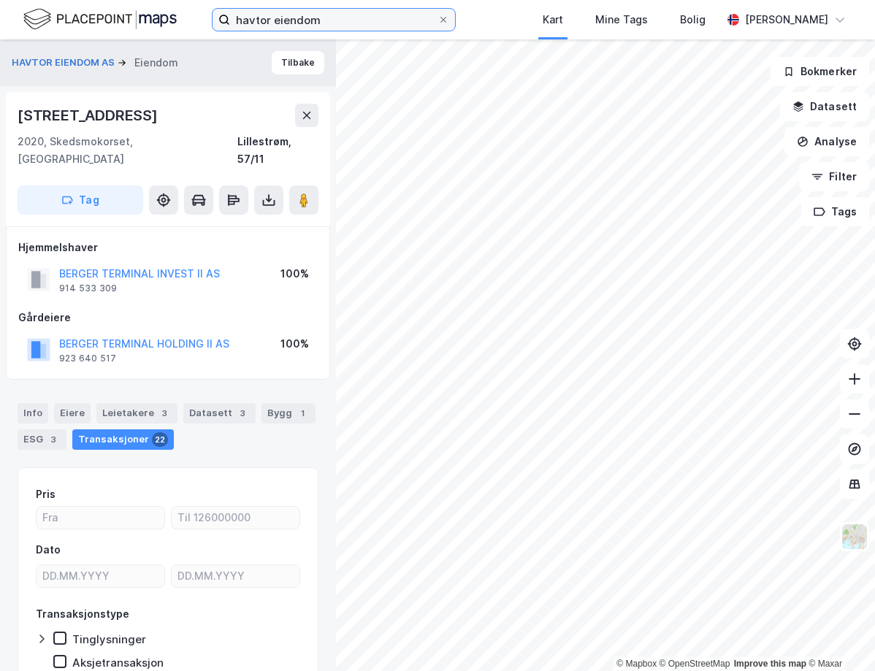
click at [324, 20] on input "havtor eiendom" at bounding box center [333, 20] width 207 height 22
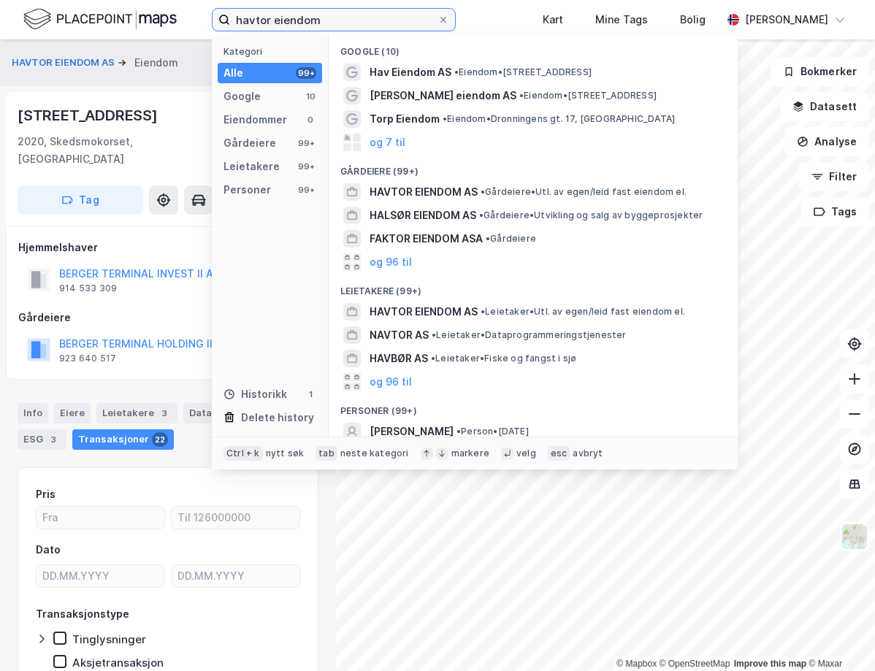
click at [324, 20] on input "havtor eiendom" at bounding box center [333, 20] width 207 height 22
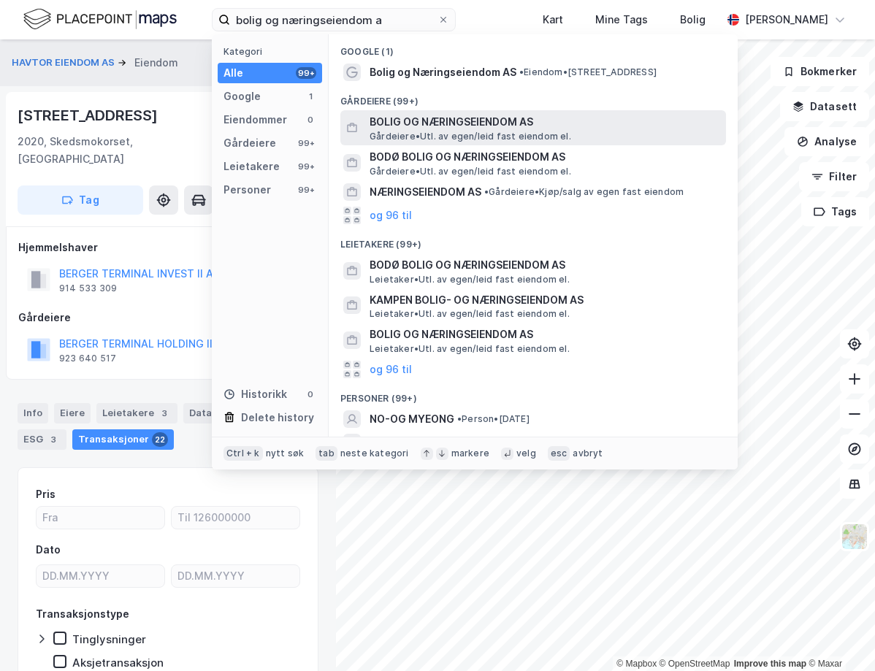
click at [585, 132] on div "BOLIG OG NÆRINGSEIENDOM AS Gårdeiere • Utl. av egen/leid fast eiendom el." at bounding box center [547, 127] width 354 height 29
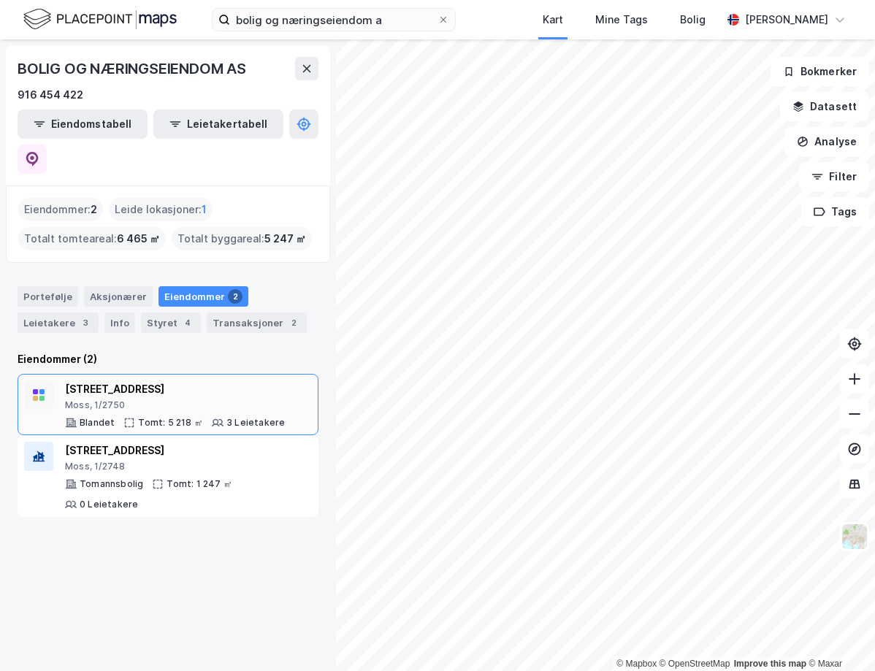
click at [149, 381] on div "[STREET_ADDRESS]" at bounding box center [175, 390] width 220 height 18
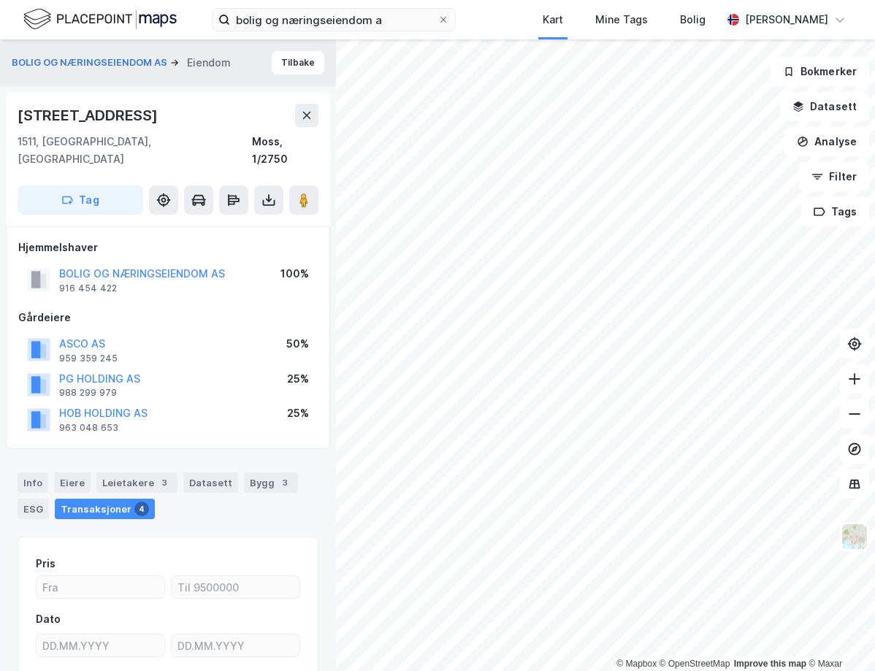
click at [140, 402] on div "HOB HOLDING AS 963 048 653 25%" at bounding box center [168, 419] width 300 height 35
click at [0, 0] on button "HOB HOLDING AS" at bounding box center [0, 0] width 0 height 0
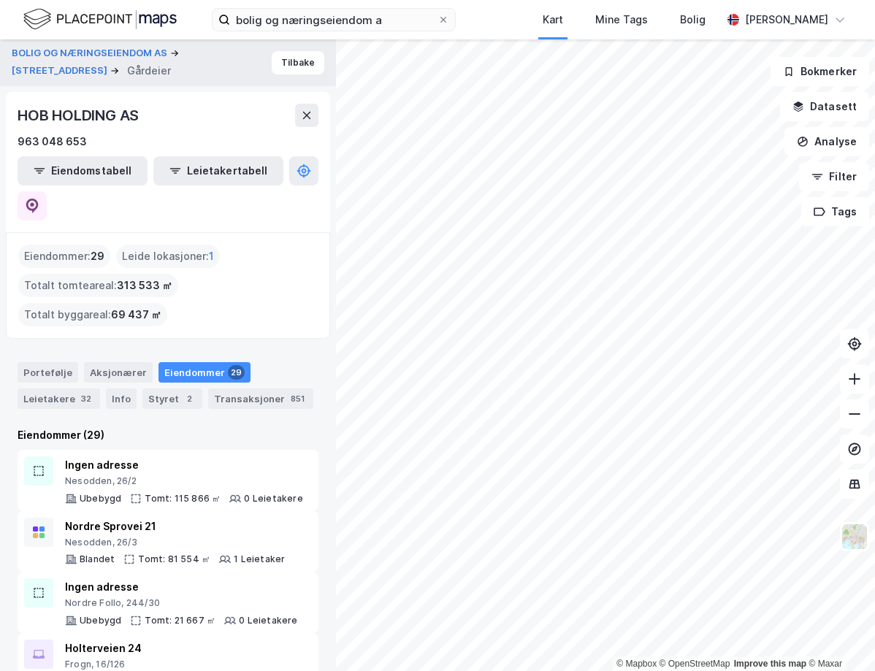
click at [251, 273] on div "Eiendommer : 29 Leide lokasjoner : 1 Totalt tomteareal : 313 533 ㎡ Totalt bygga…" at bounding box center [168, 286] width 300 height 82
click at [292, 26] on input "bolig og næringseiendom a" at bounding box center [333, 20] width 207 height 22
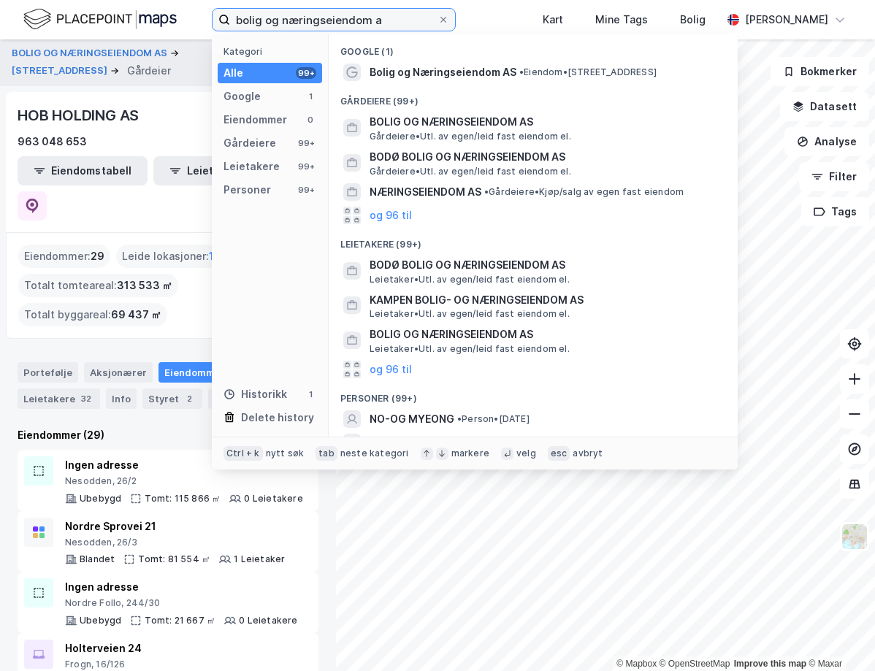
click at [292, 26] on input "bolig og næringseiendom a" at bounding box center [333, 20] width 207 height 22
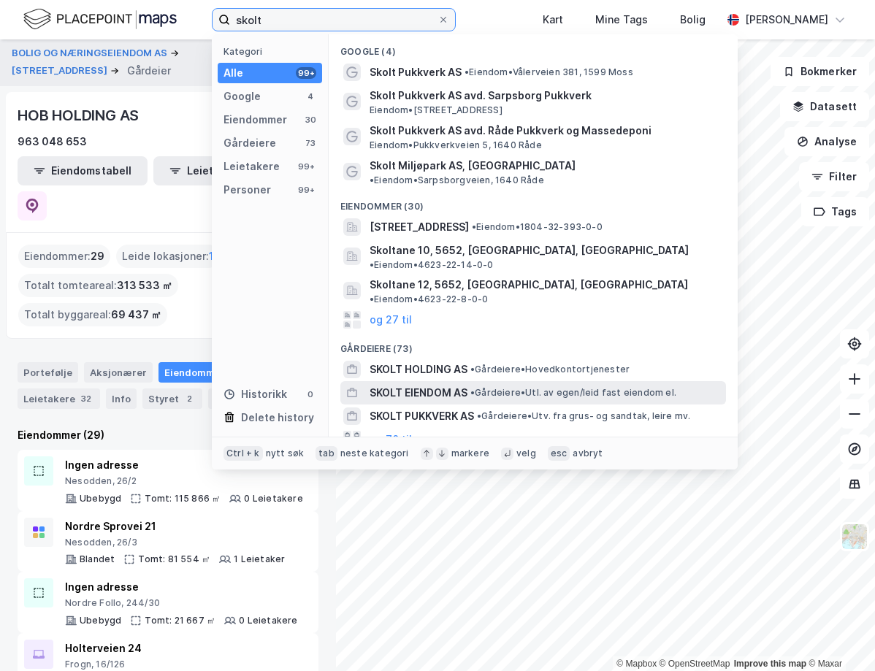
type input "skolt"
click at [575, 387] on span "• Gårdeiere • Utl. av egen/leid fast eiendom el." at bounding box center [574, 393] width 206 height 12
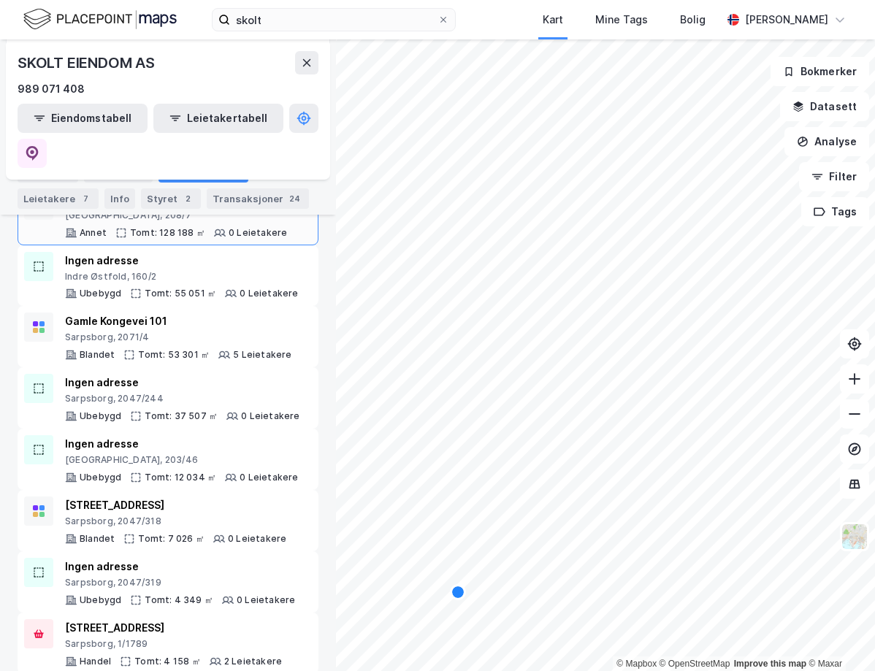
scroll to position [292, 0]
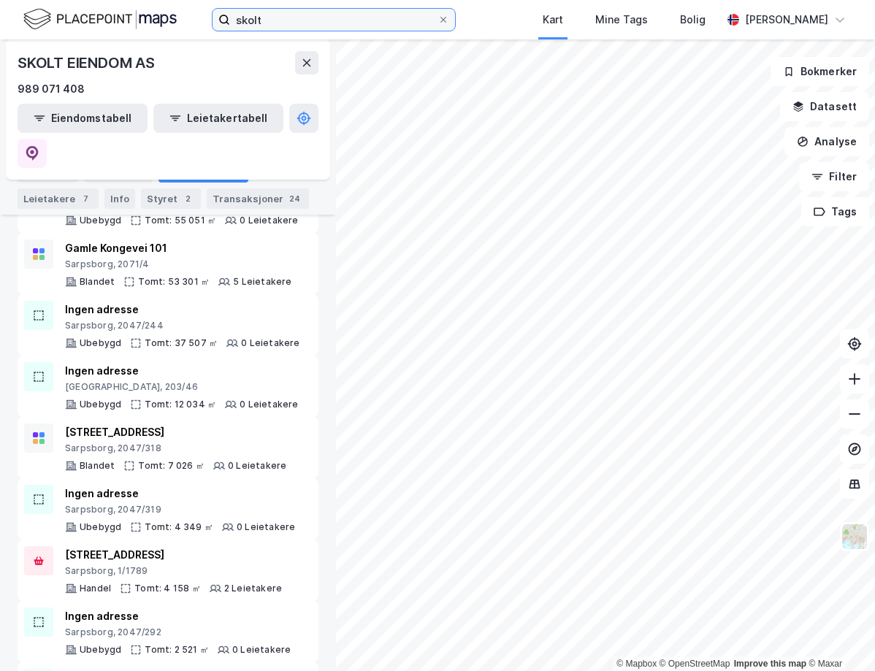
click at [338, 23] on input "skolt" at bounding box center [333, 20] width 207 height 22
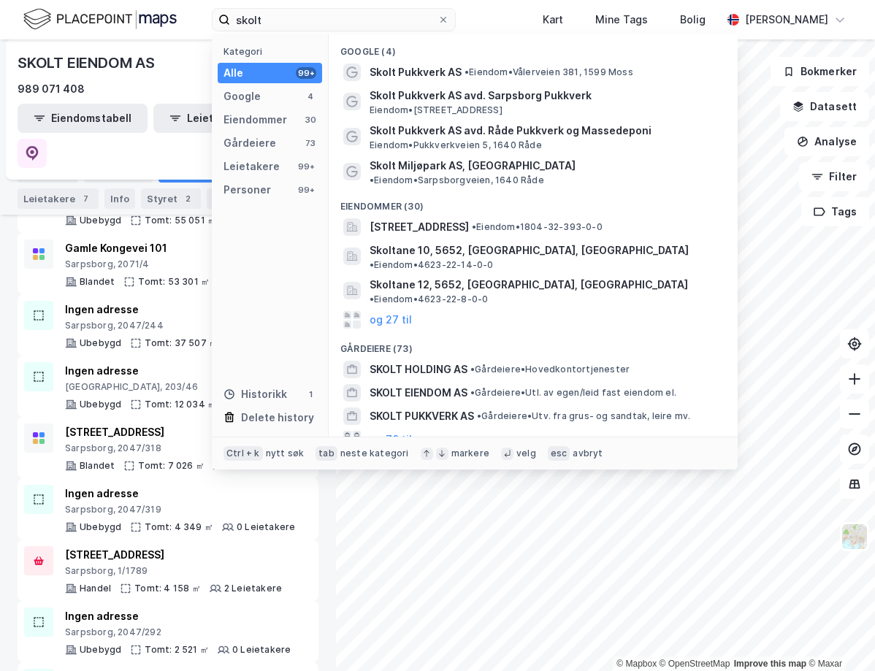
click at [153, 64] on div "SKOLT EIENDOM AS" at bounding box center [88, 62] width 140 height 23
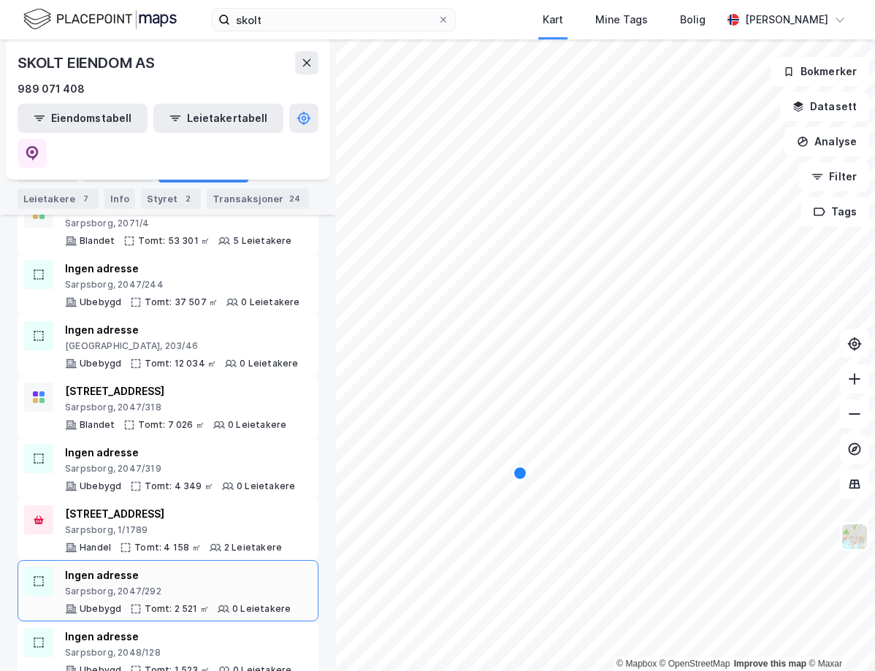
scroll to position [483, 0]
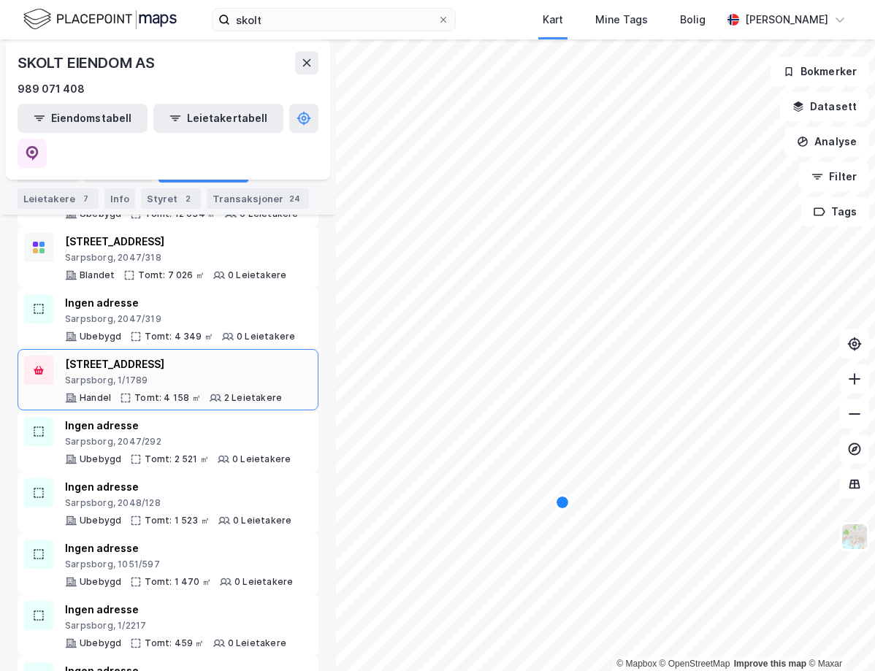
click at [175, 375] on div "Sarpsborg, 1/1789" at bounding box center [173, 381] width 217 height 12
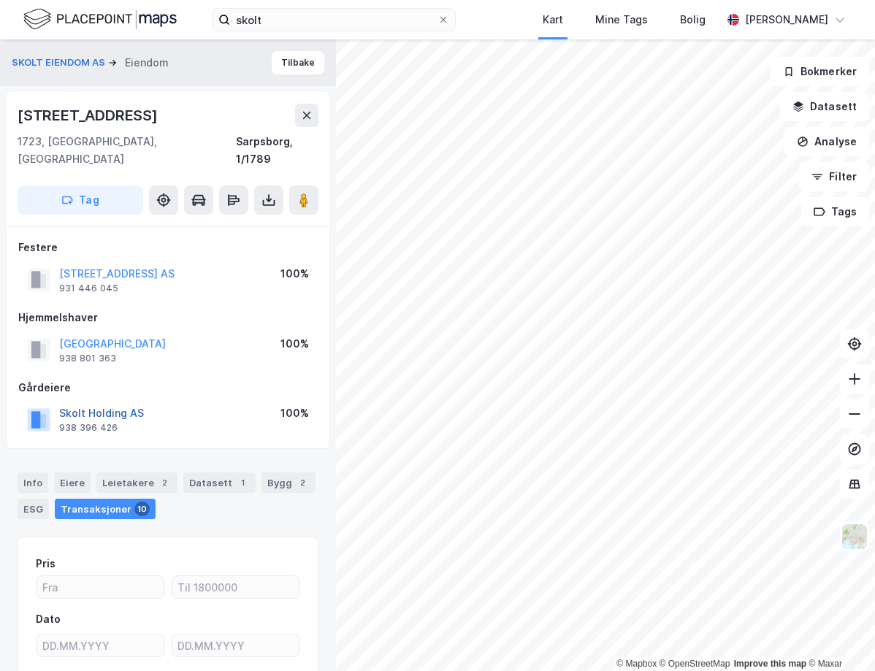
click at [0, 0] on button "Skolt Holding AS" at bounding box center [0, 0] width 0 height 0
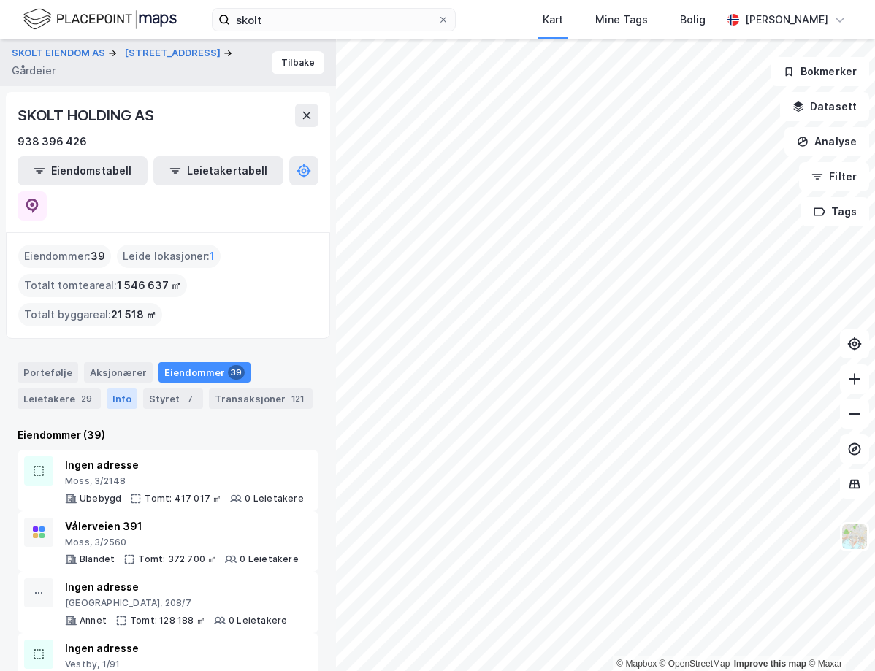
click at [121, 389] on div "Info" at bounding box center [122, 399] width 31 height 20
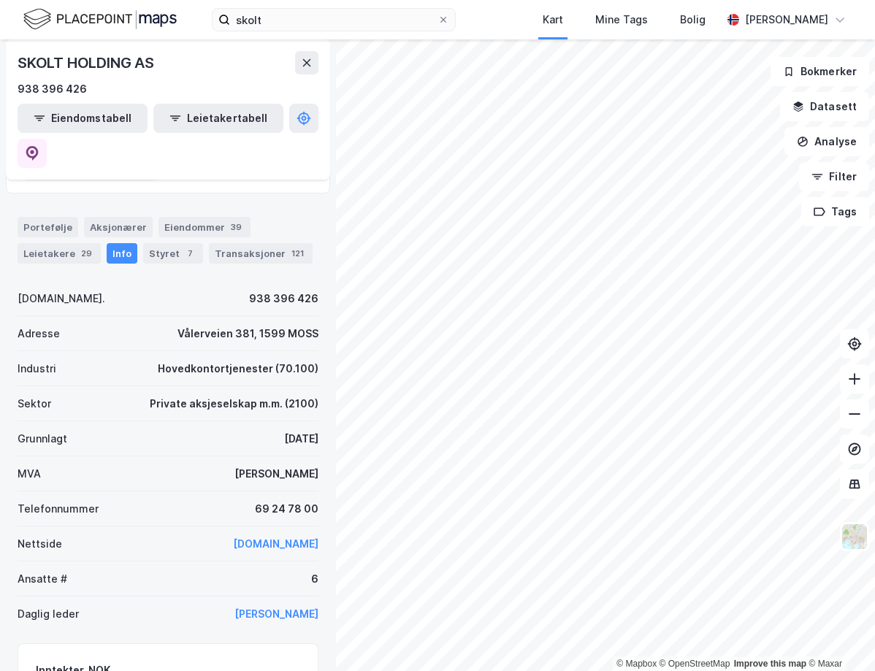
scroll to position [146, 0]
